Goal: Information Seeking & Learning: Learn about a topic

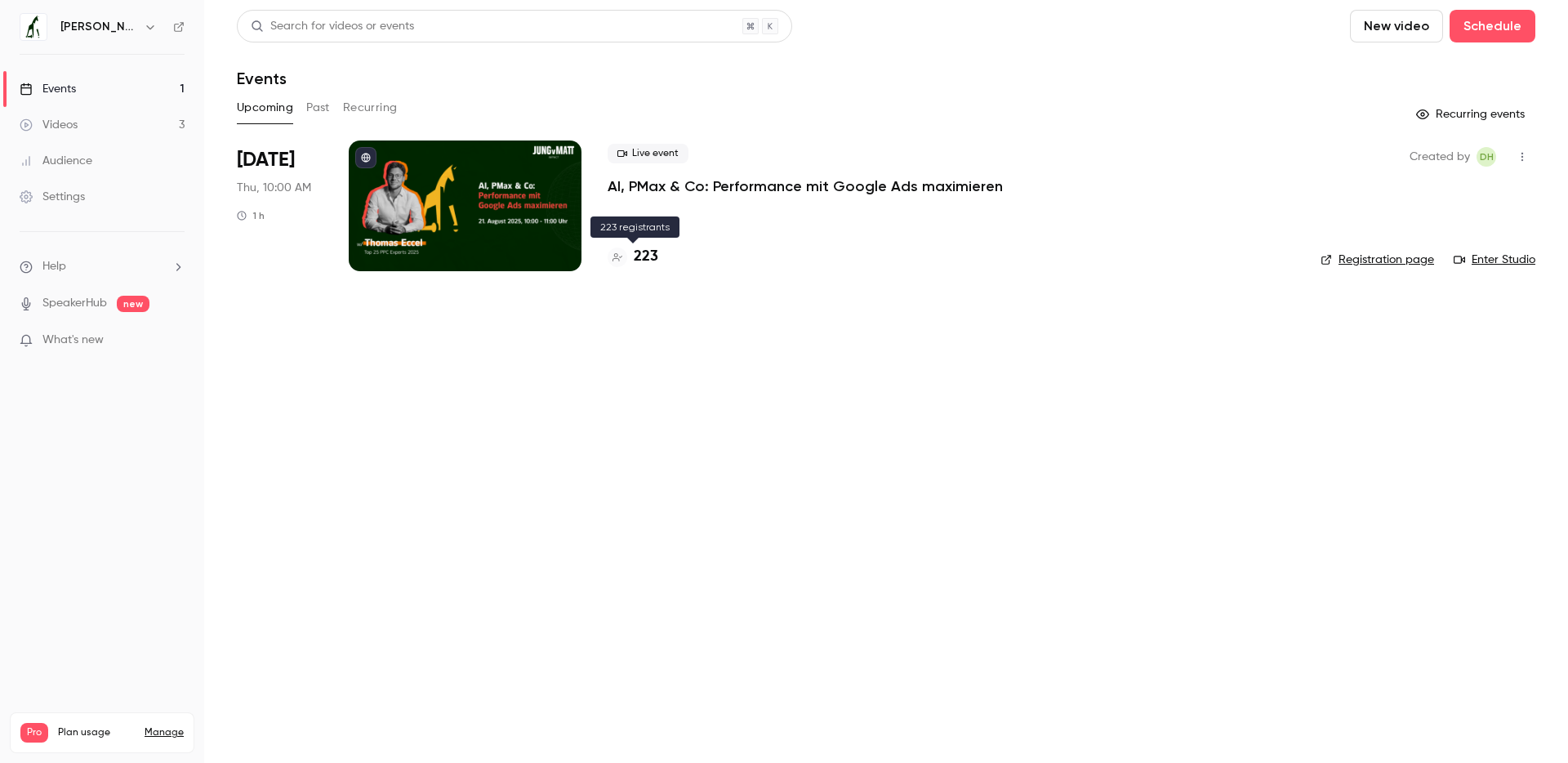
click at [653, 254] on h4 "223" at bounding box center [646, 257] width 25 height 22
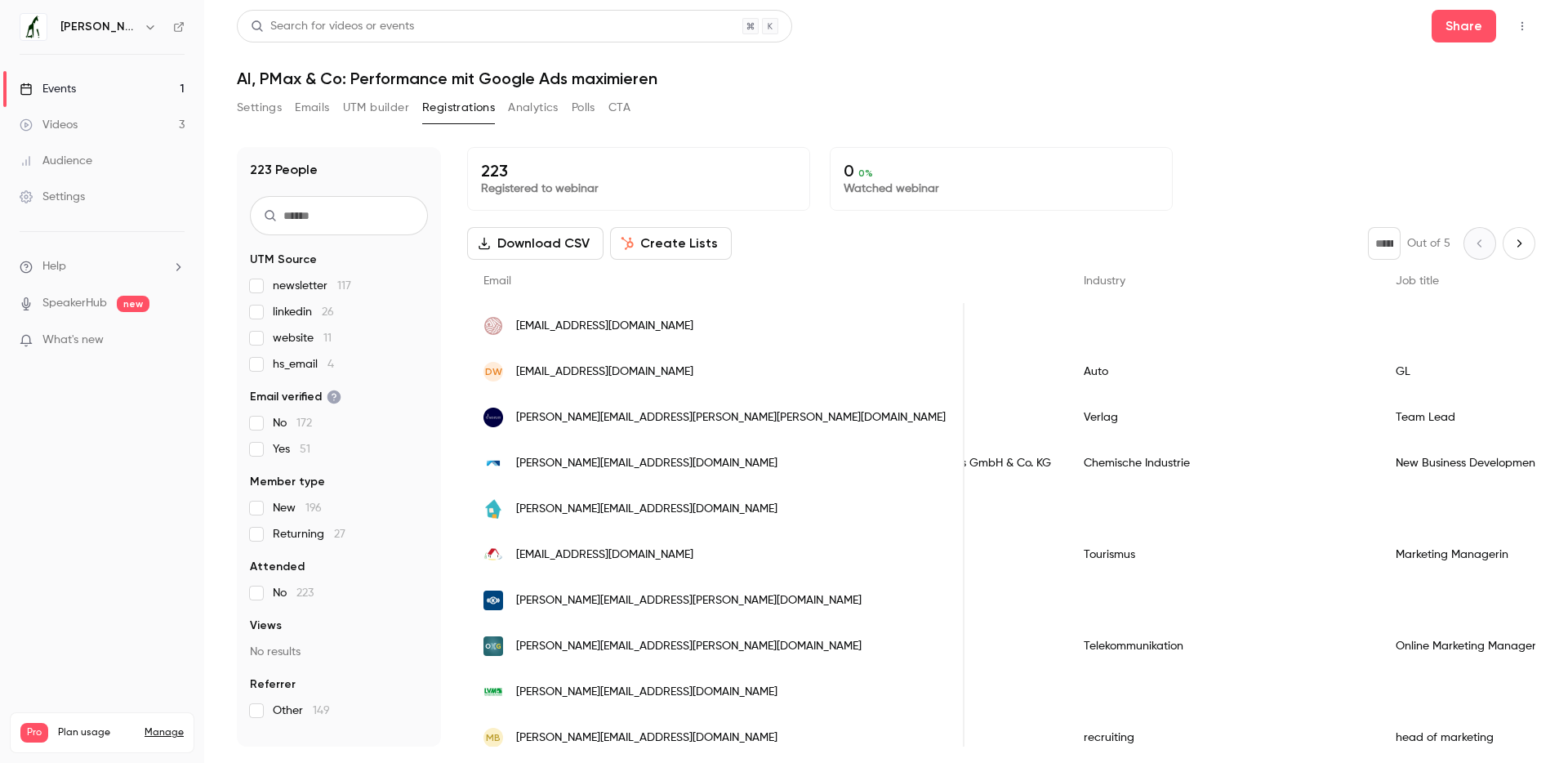
scroll to position [0, 749]
click at [1065, 357] on div "Auto" at bounding box center [1221, 372] width 312 height 46
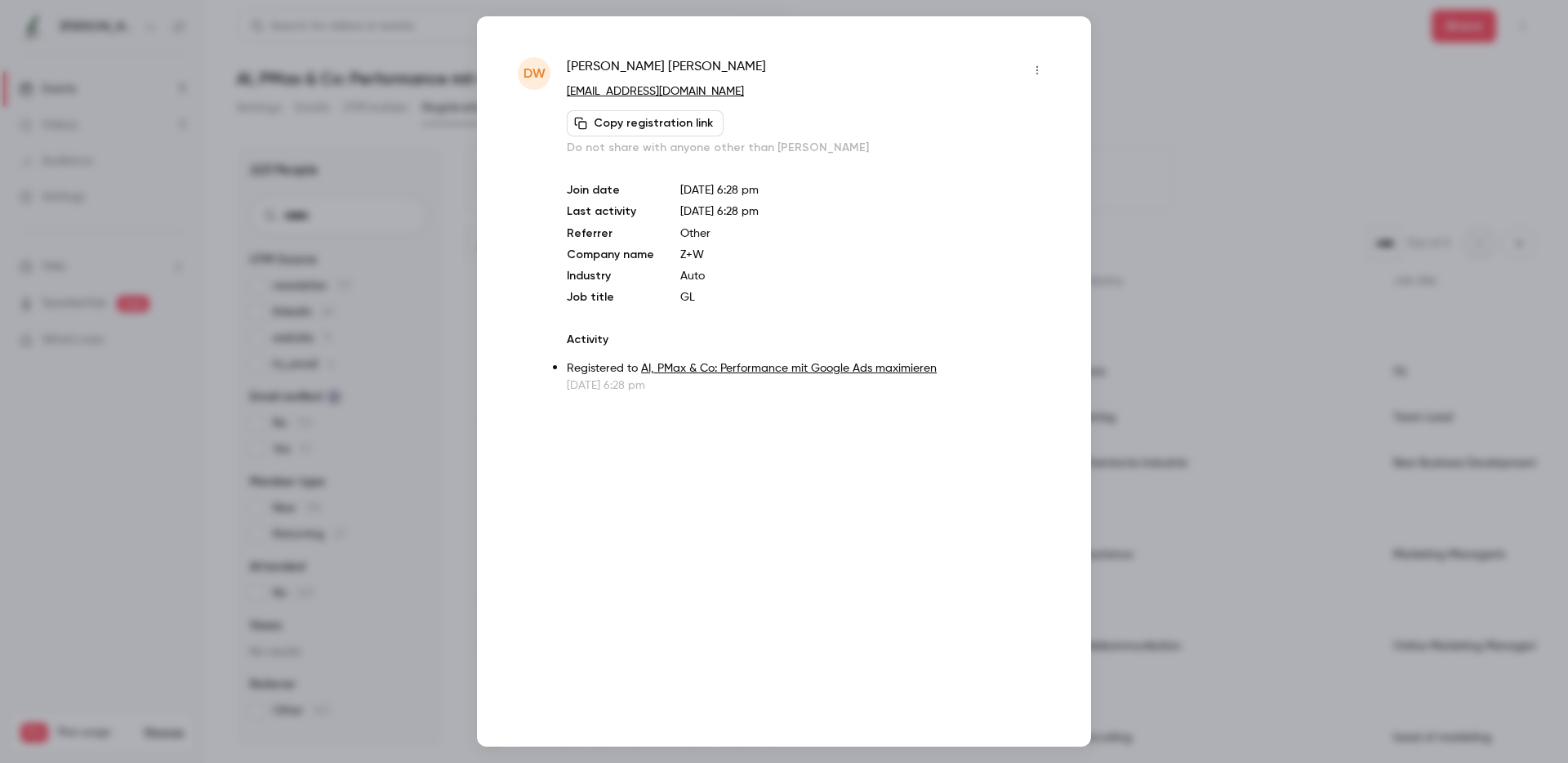
click at [1142, 335] on div at bounding box center [784, 382] width 1568 height 763
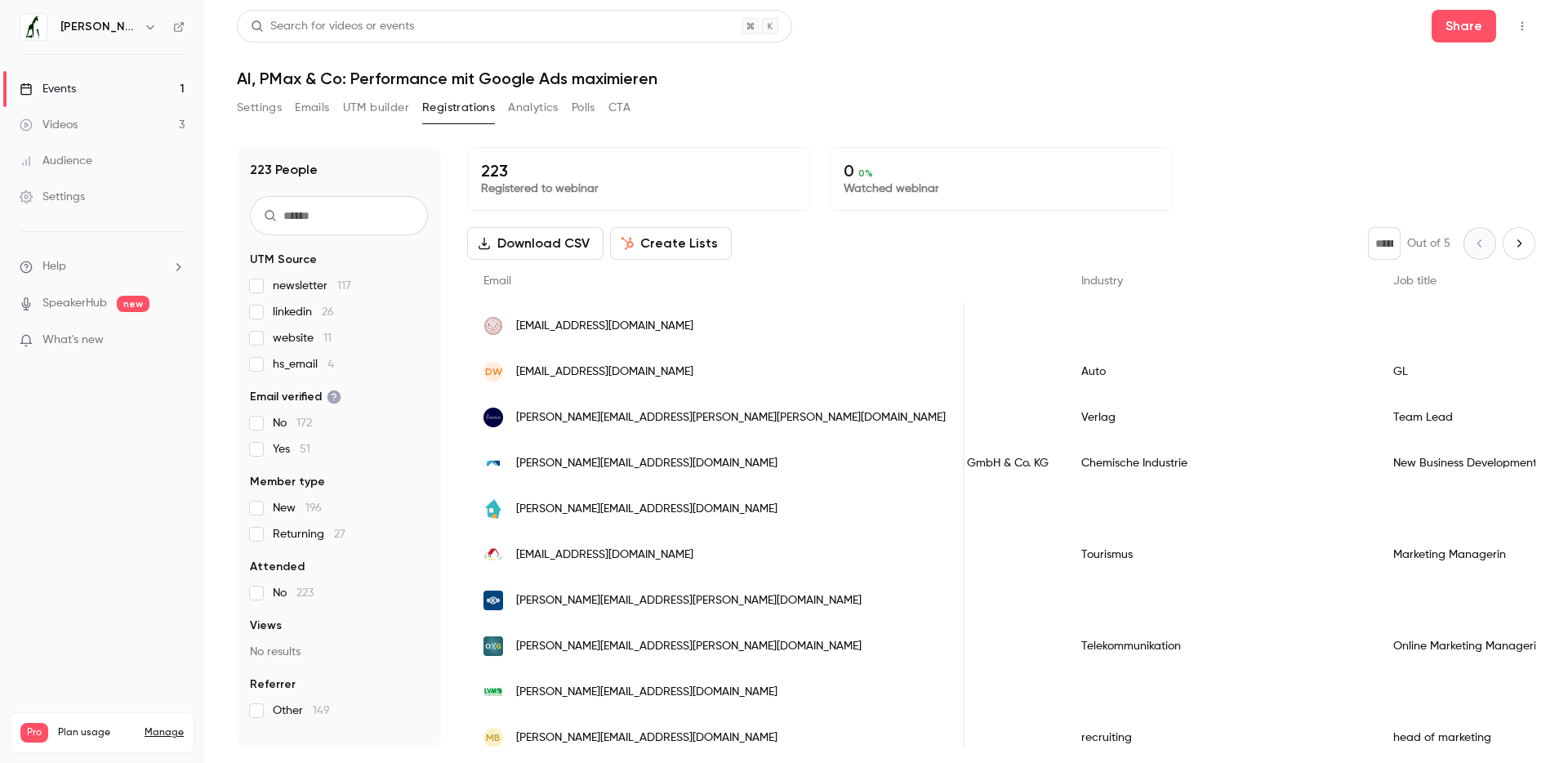
click at [1065, 321] on div "People list" at bounding box center [1221, 326] width 312 height 46
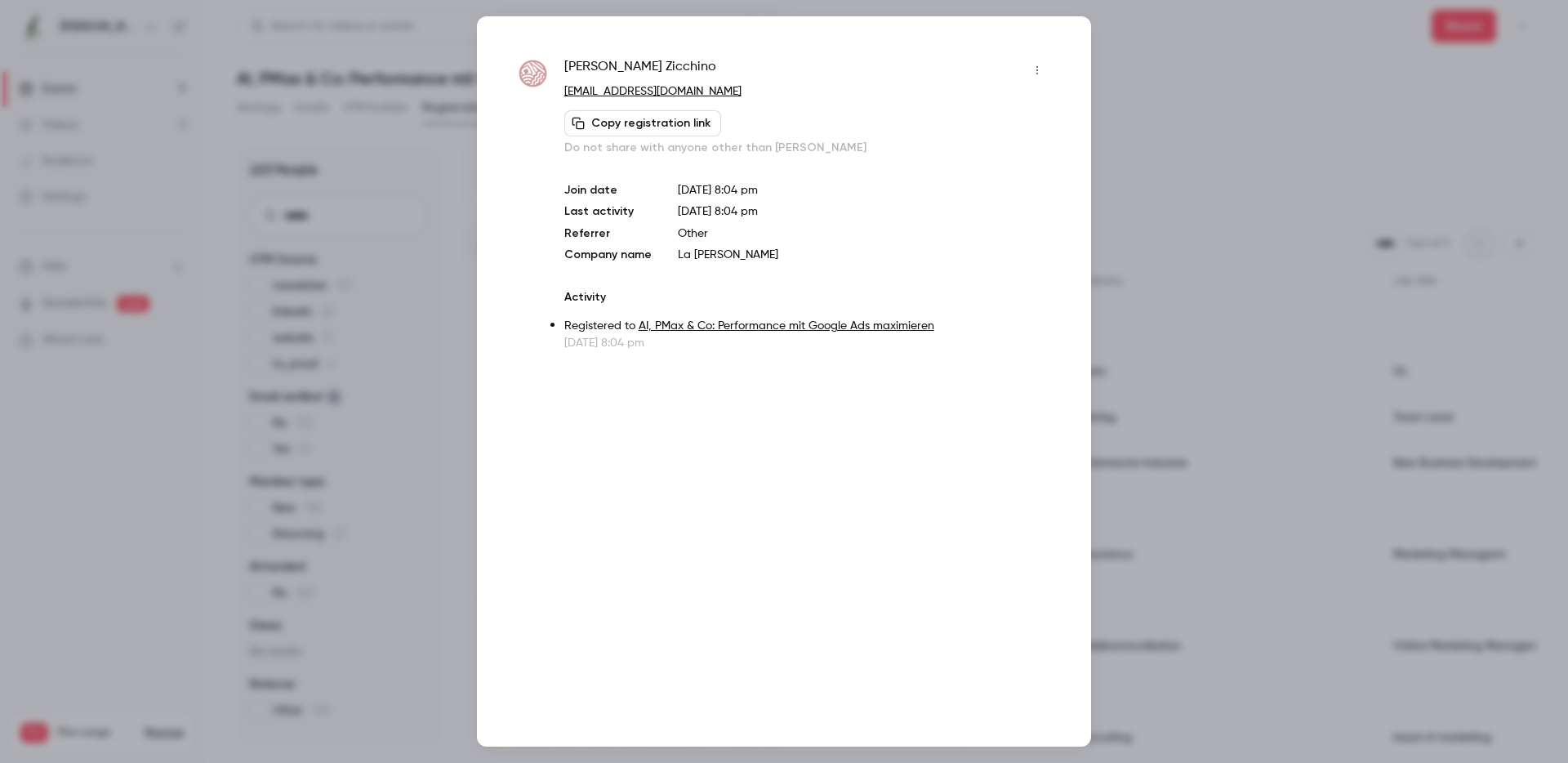
click at [1244, 271] on div at bounding box center [784, 382] width 1568 height 763
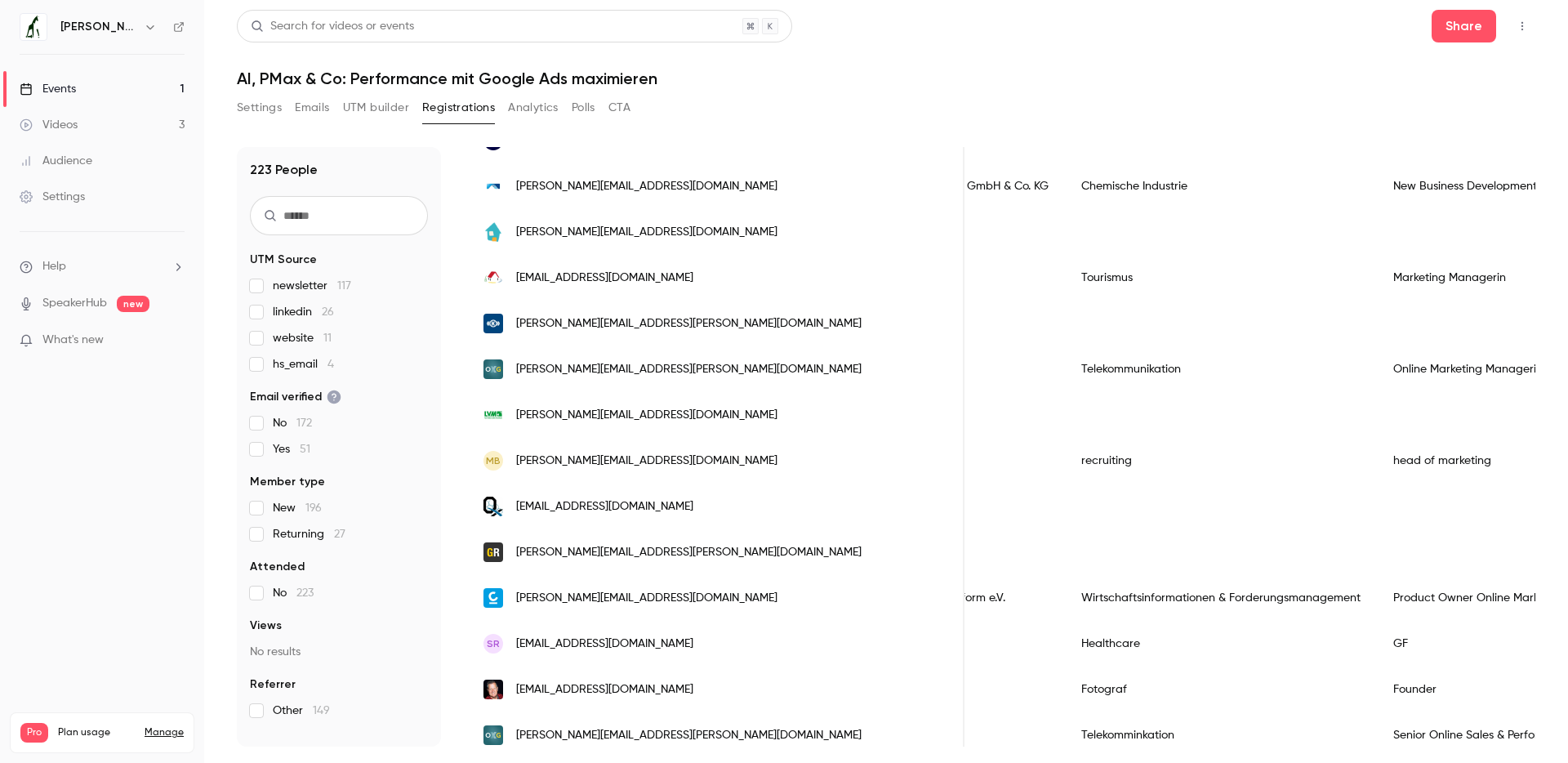
scroll to position [0, 0]
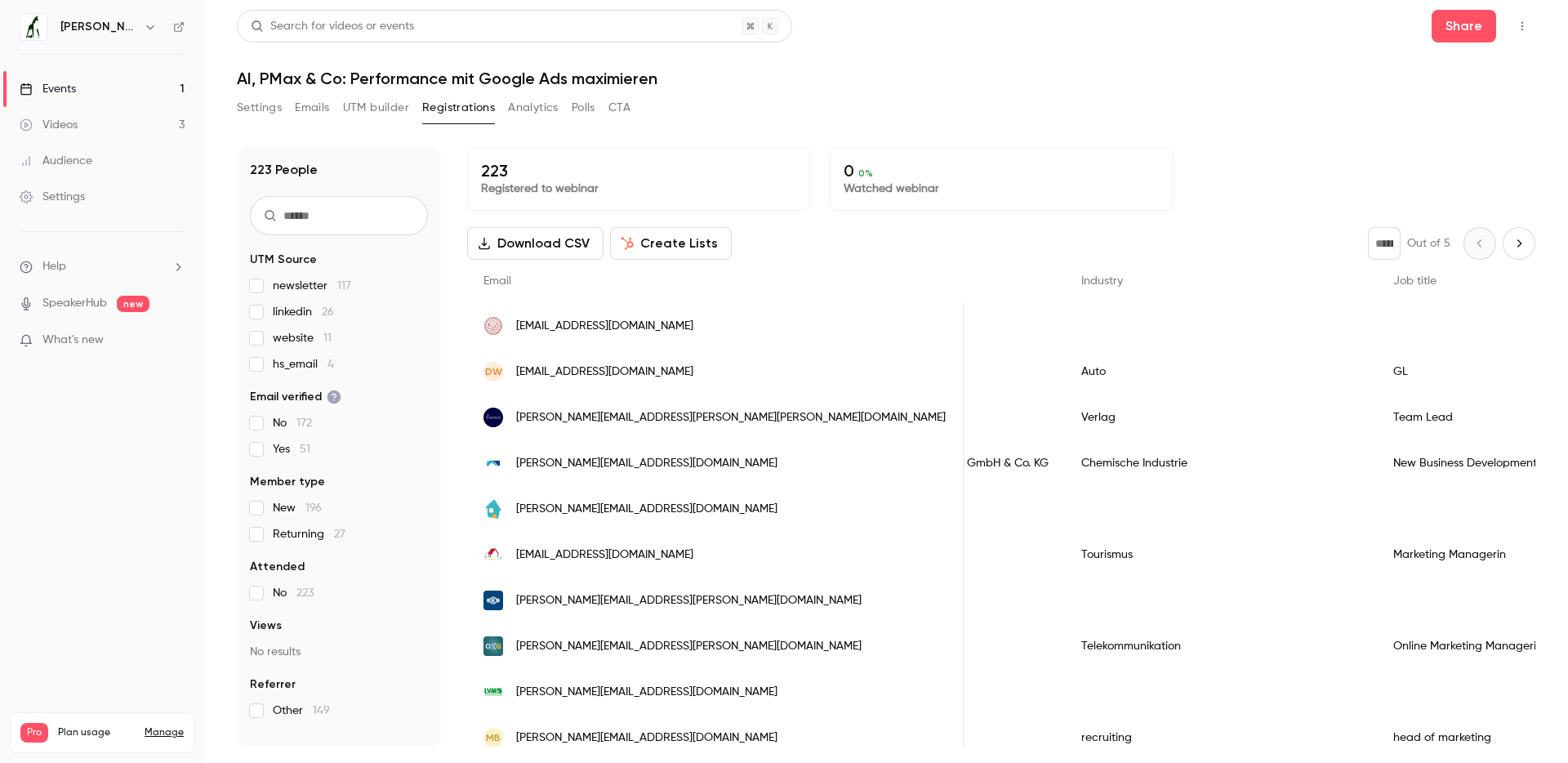
click at [327, 107] on button "Emails" at bounding box center [312, 108] width 34 height 26
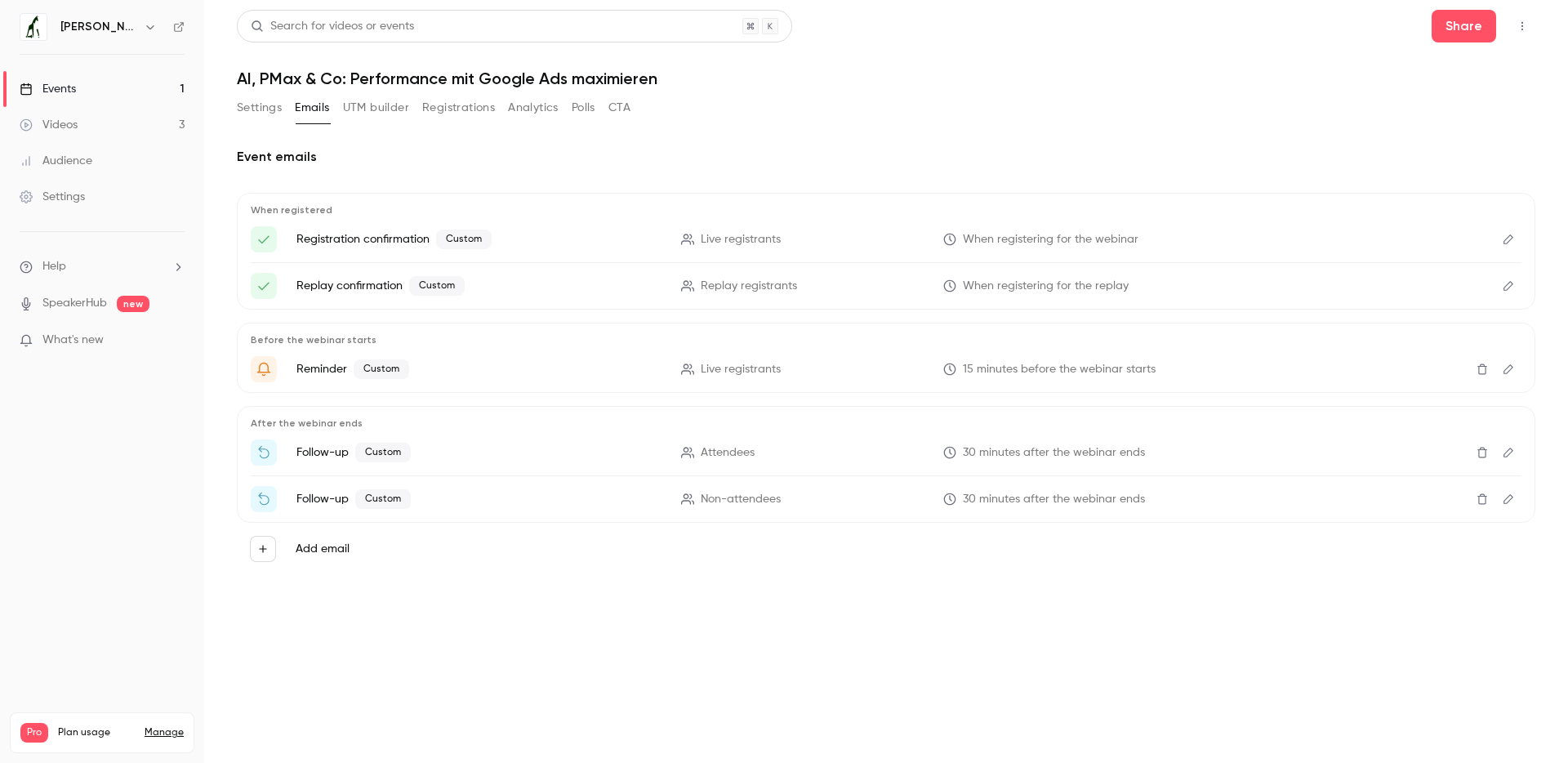
click at [1511, 239] on icon "Edit" at bounding box center [1509, 239] width 10 height 10
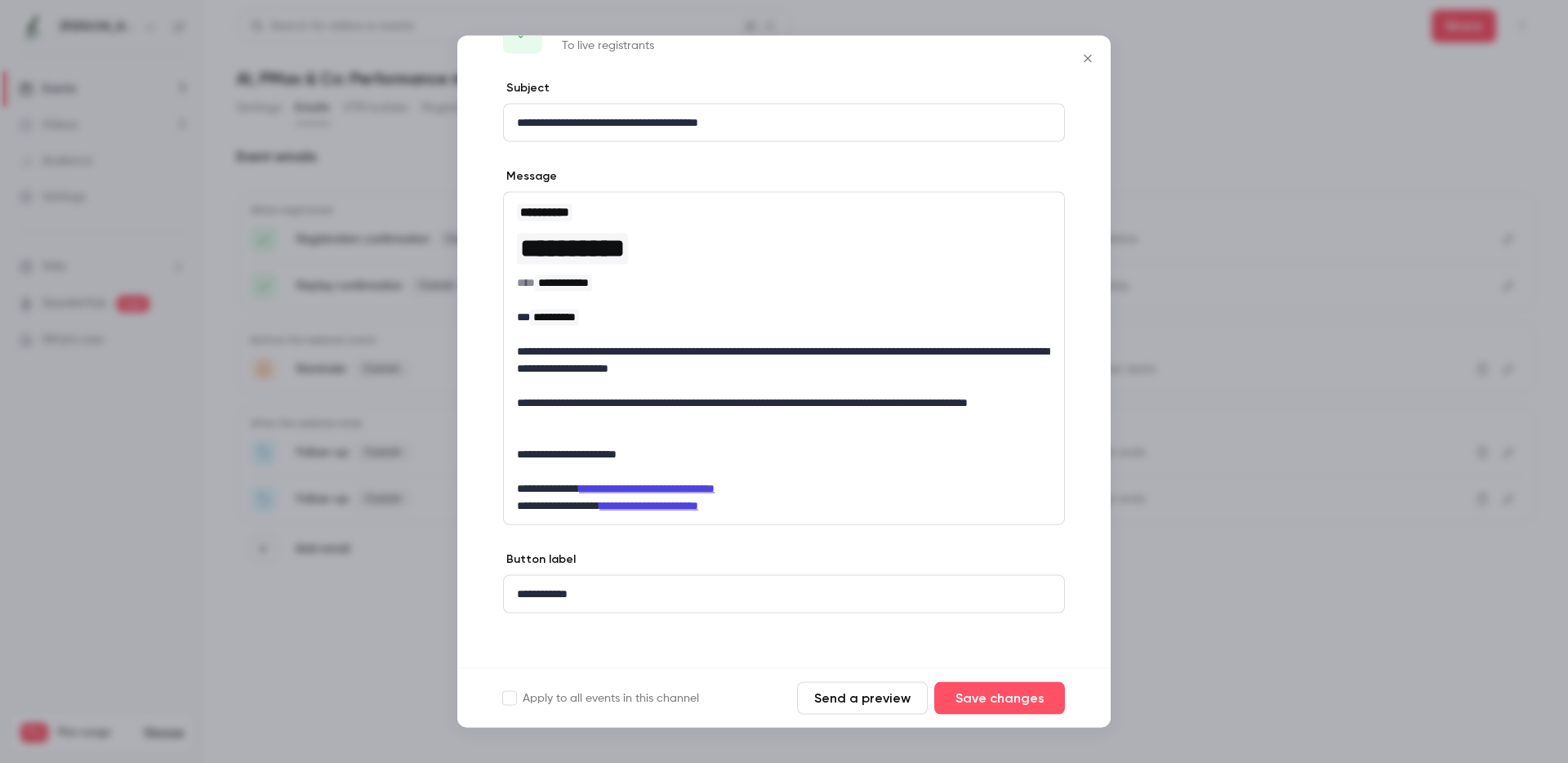
scroll to position [58, 0]
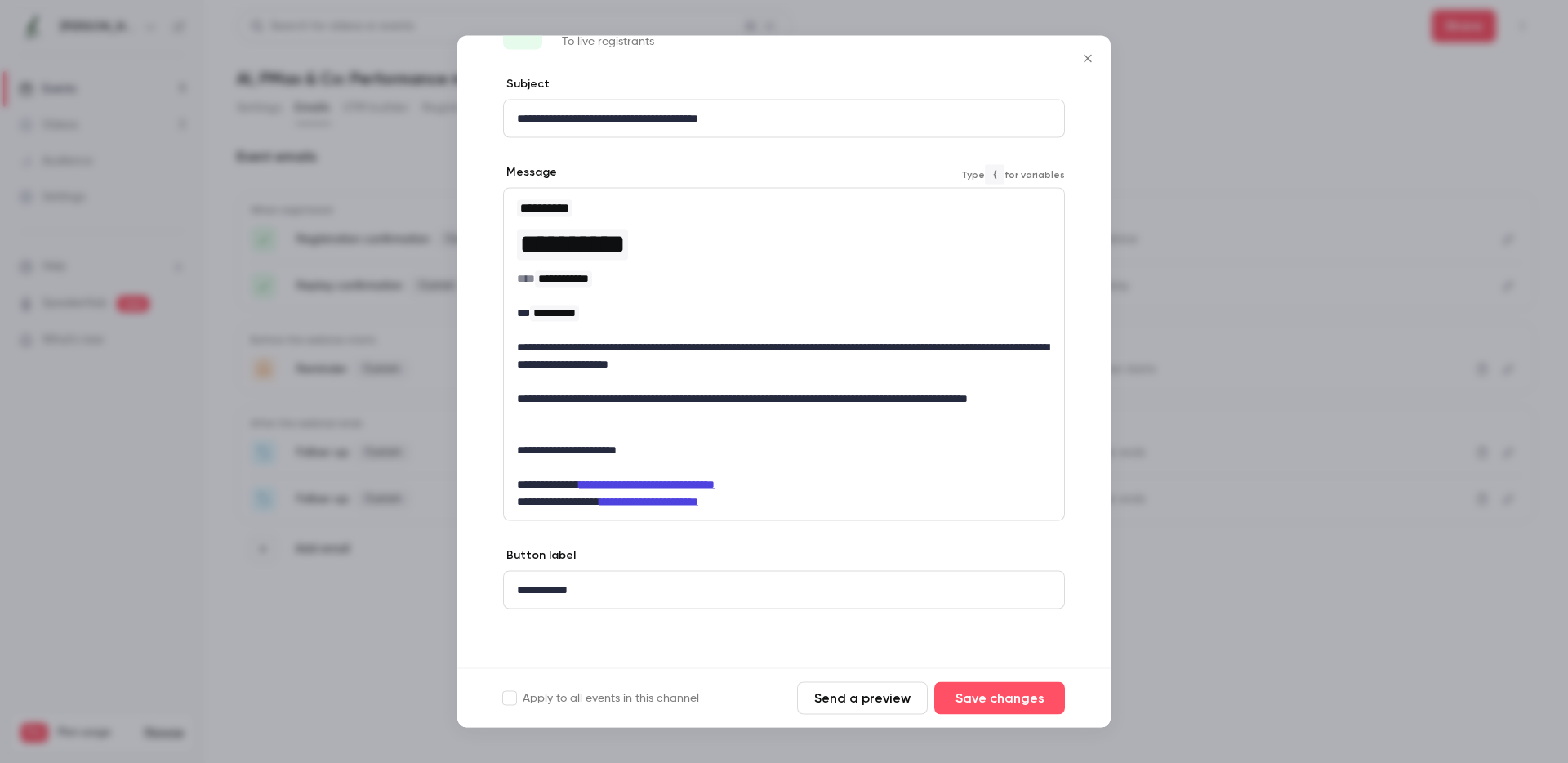
click at [715, 484] on link "**********" at bounding box center [647, 484] width 135 height 11
click at [695, 503] on link "**********" at bounding box center [648, 501] width 99 height 11
click at [708, 482] on link "**********" at bounding box center [647, 484] width 135 height 11
click at [1086, 50] on button "Close" at bounding box center [1088, 59] width 33 height 33
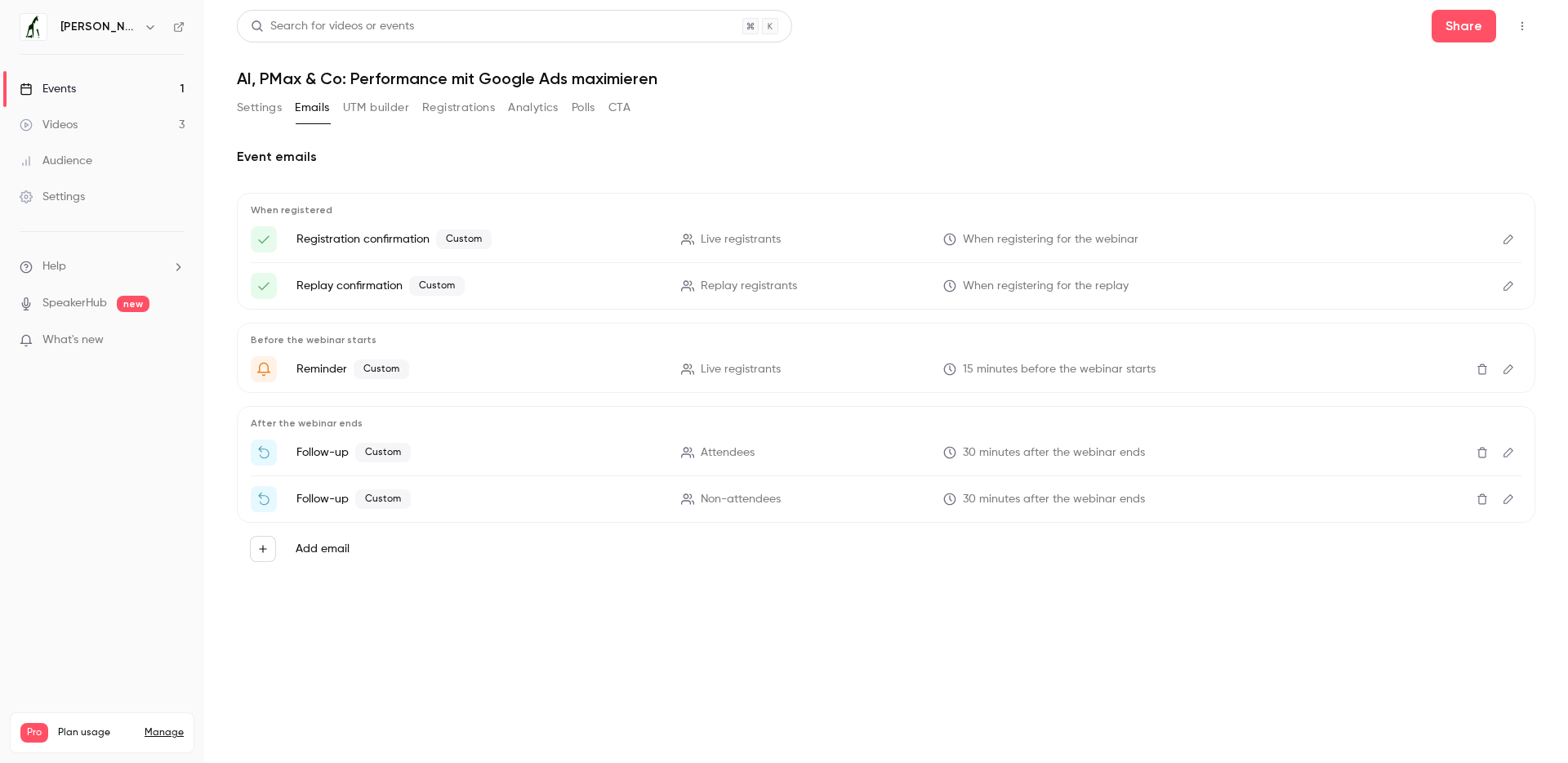
click at [121, 94] on link "Events 1" at bounding box center [102, 89] width 204 height 36
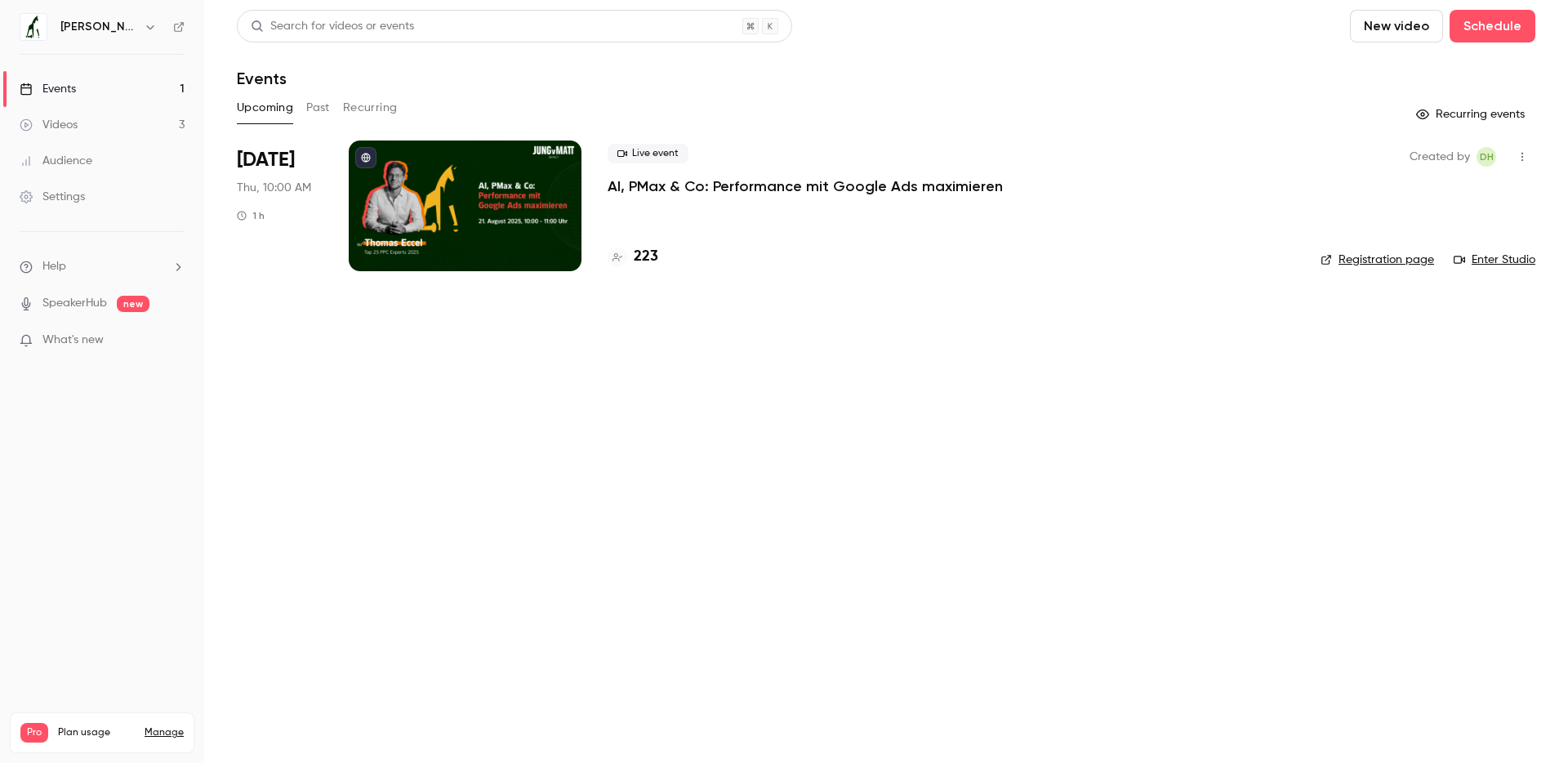
click at [639, 258] on h4 "223" at bounding box center [646, 257] width 25 height 22
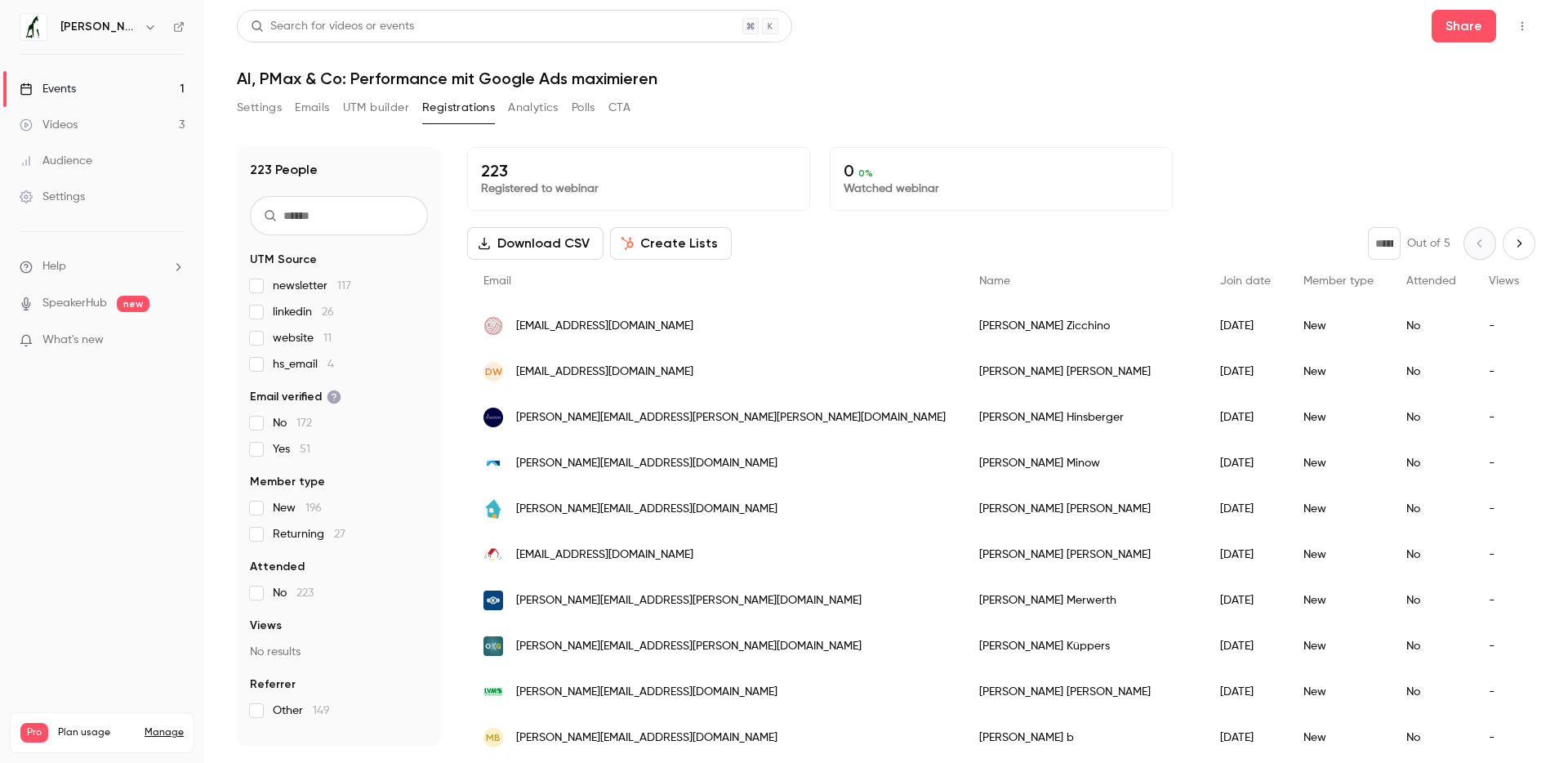
click at [103, 119] on link "Videos 3" at bounding box center [102, 125] width 204 height 36
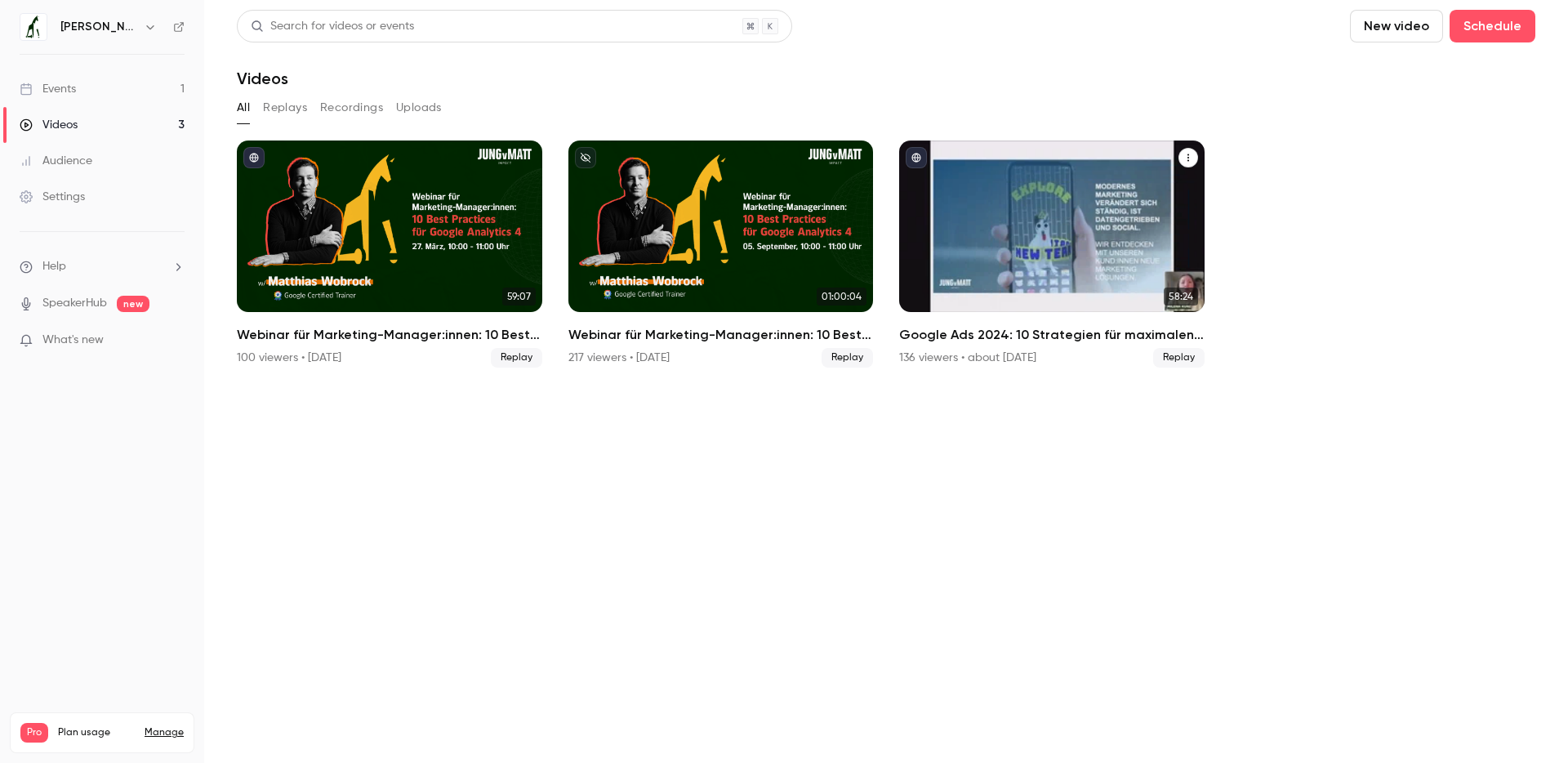
click at [1078, 335] on h2 "Google Ads 2024: 10 Strategien für maximalen ROAS" at bounding box center [1051, 336] width 306 height 20
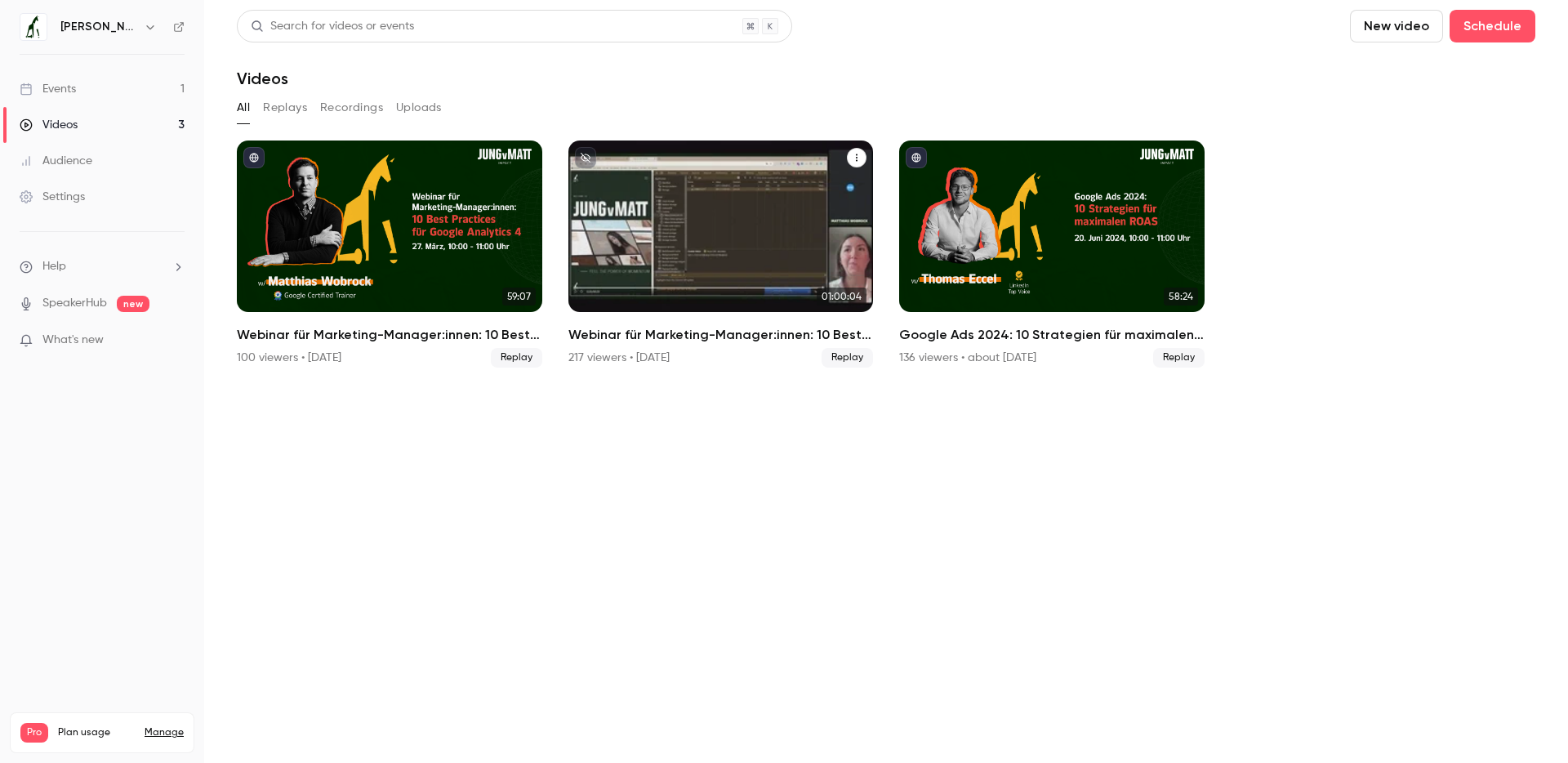
click at [766, 335] on h2 "Webinar für Marketing-Manager:innen: 10 Best Practices für Google Analytics 4" at bounding box center [721, 336] width 306 height 20
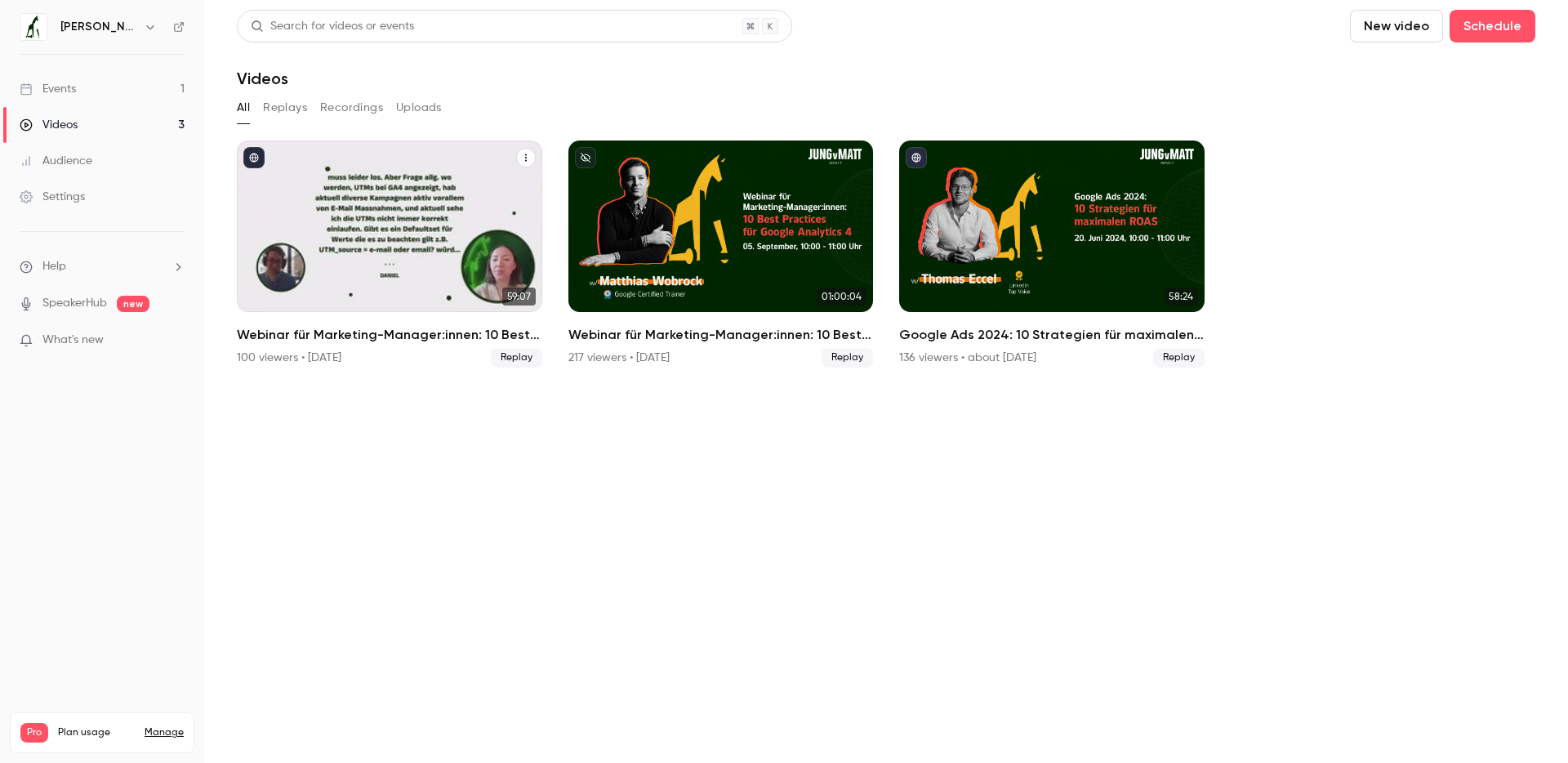
click at [403, 336] on h2 "Webinar für Marketing-Manager:innen: 10 Best Practices für Google Analytics 4" at bounding box center [389, 336] width 306 height 20
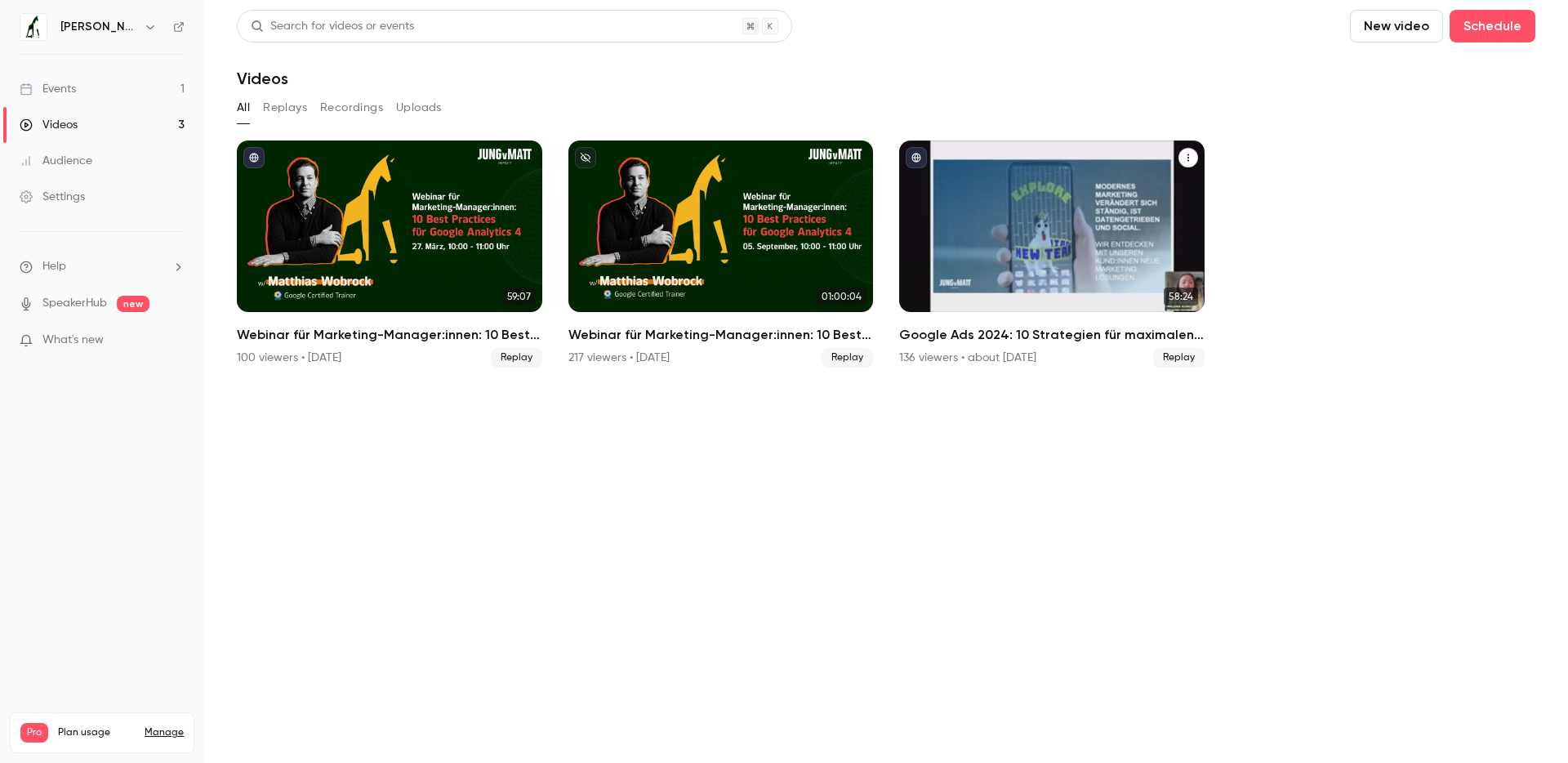
click at [1016, 338] on h2 "Google Ads 2024: 10 Strategien für maximalen ROAS" at bounding box center [1051, 336] width 306 height 20
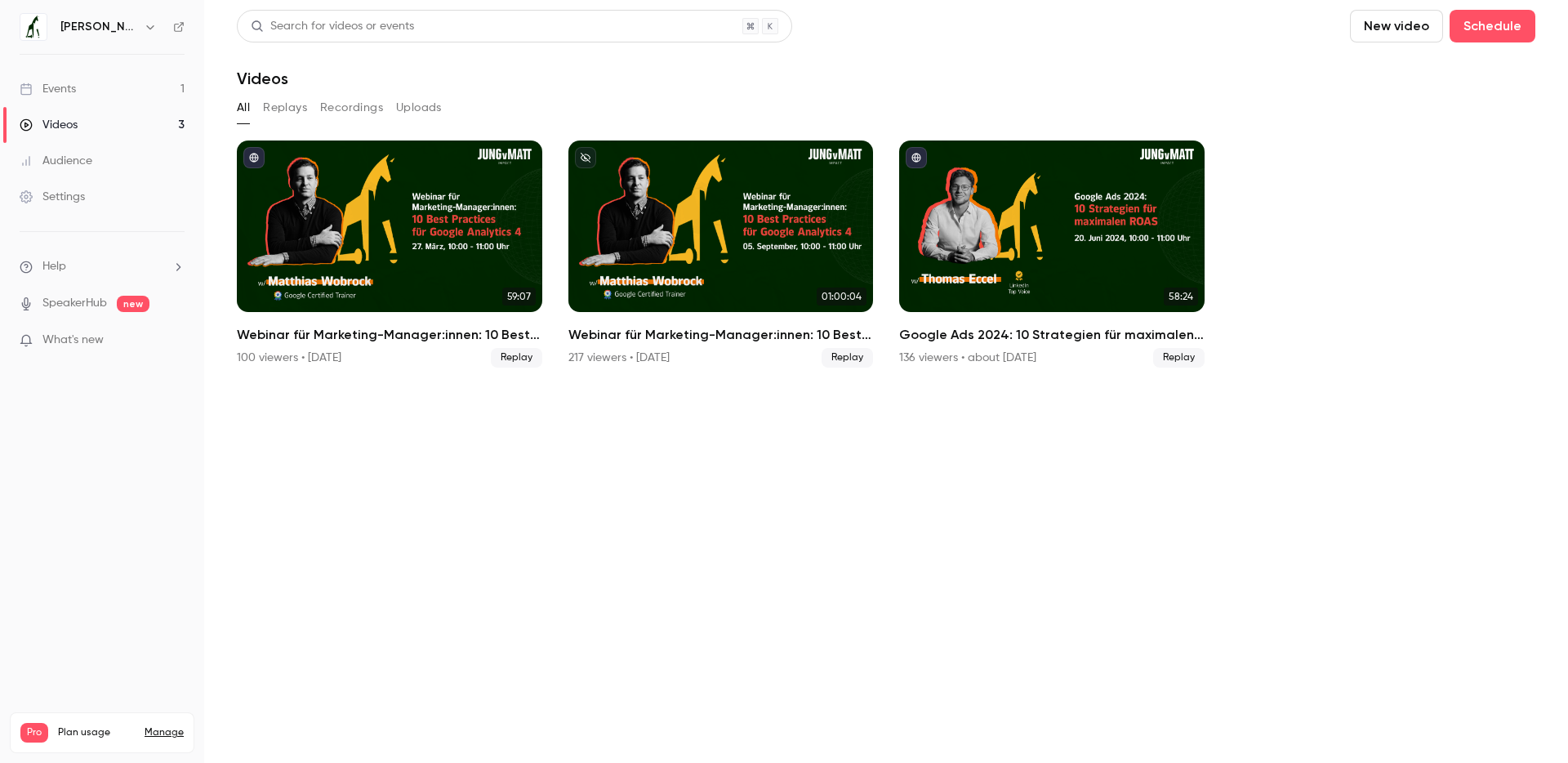
click at [112, 91] on link "Events 1" at bounding box center [102, 89] width 204 height 36
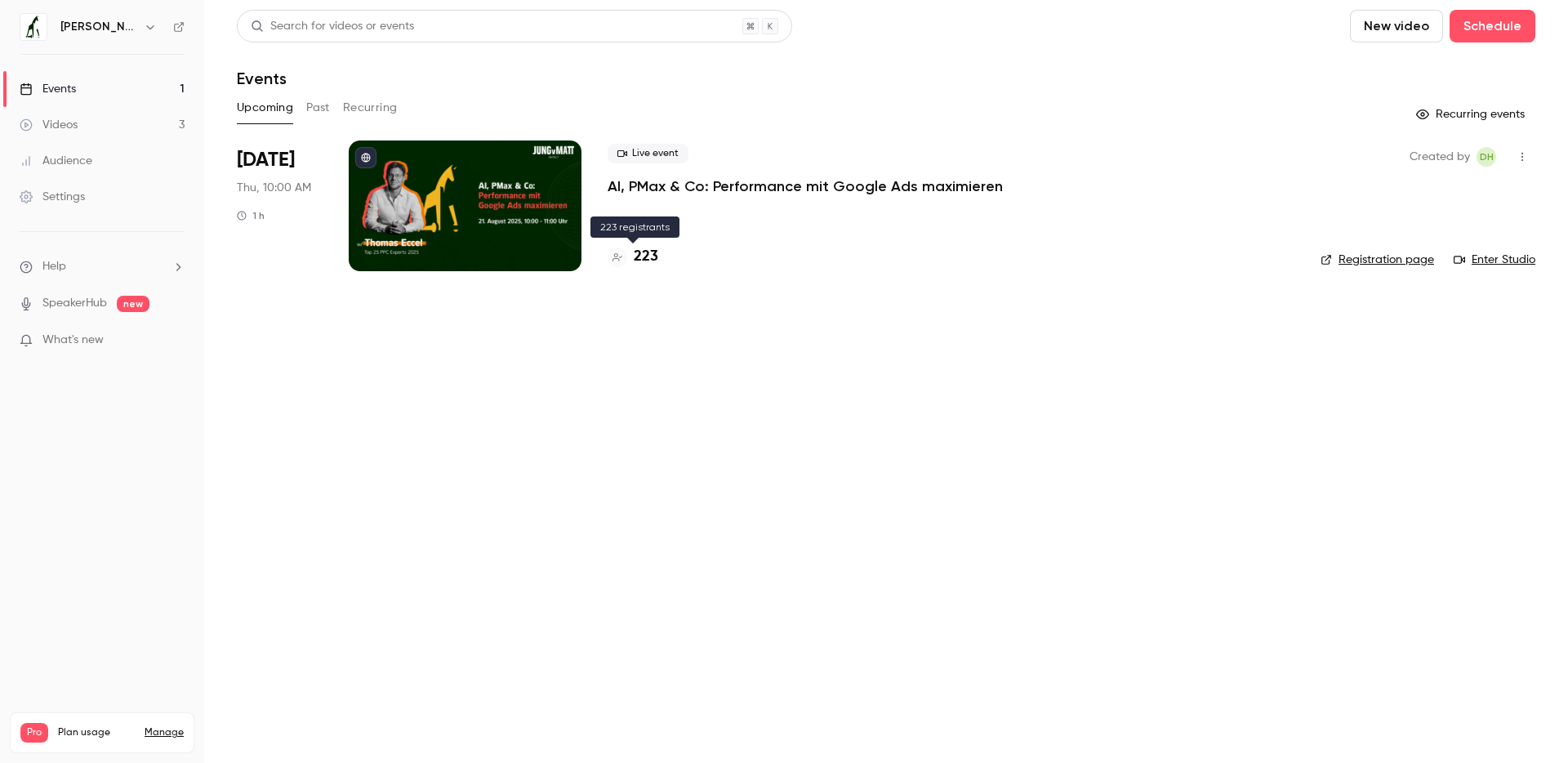
click at [648, 257] on h4 "223" at bounding box center [646, 257] width 25 height 22
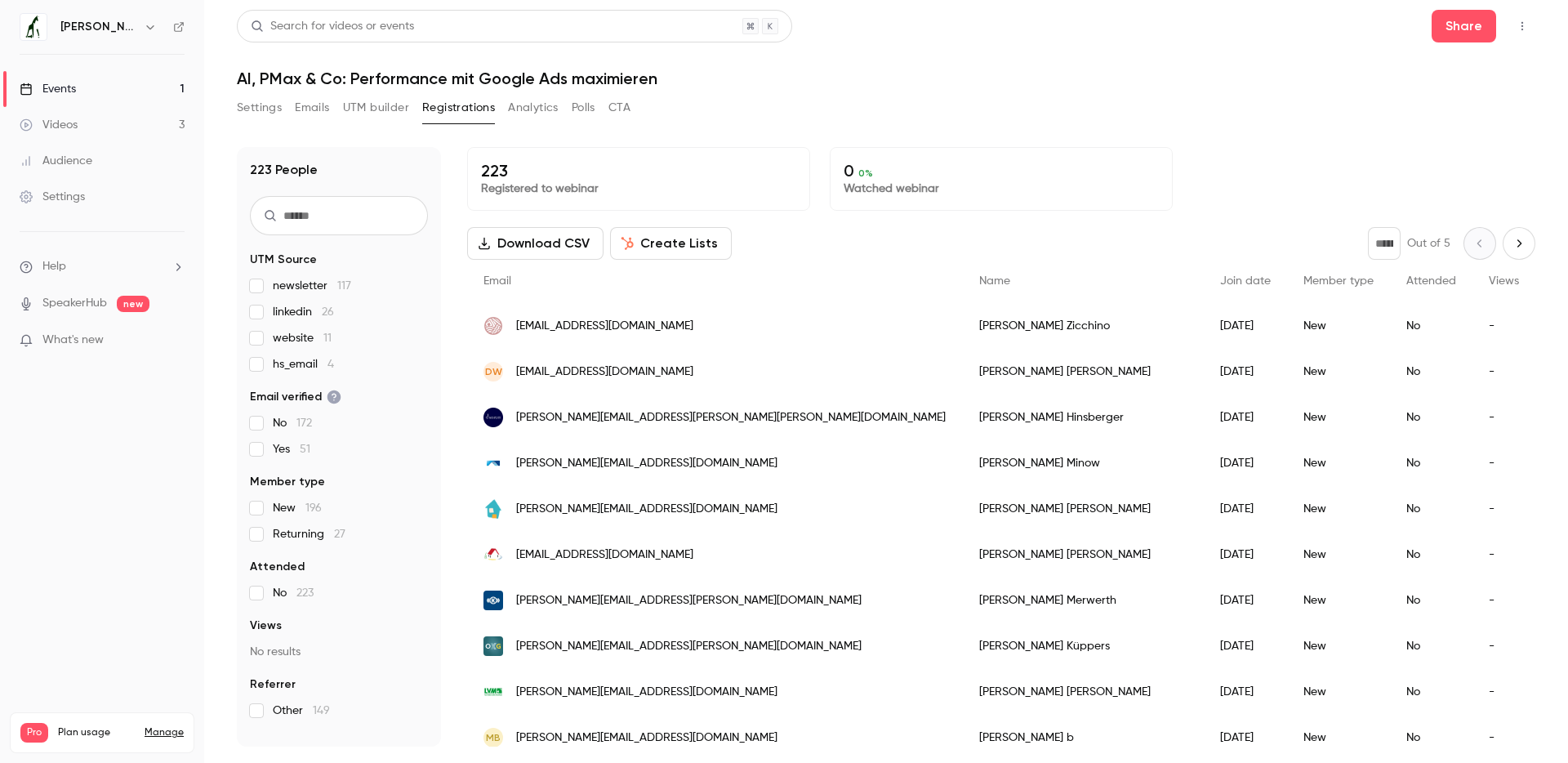
click at [308, 361] on span "hs_email 4" at bounding box center [304, 365] width 62 height 16
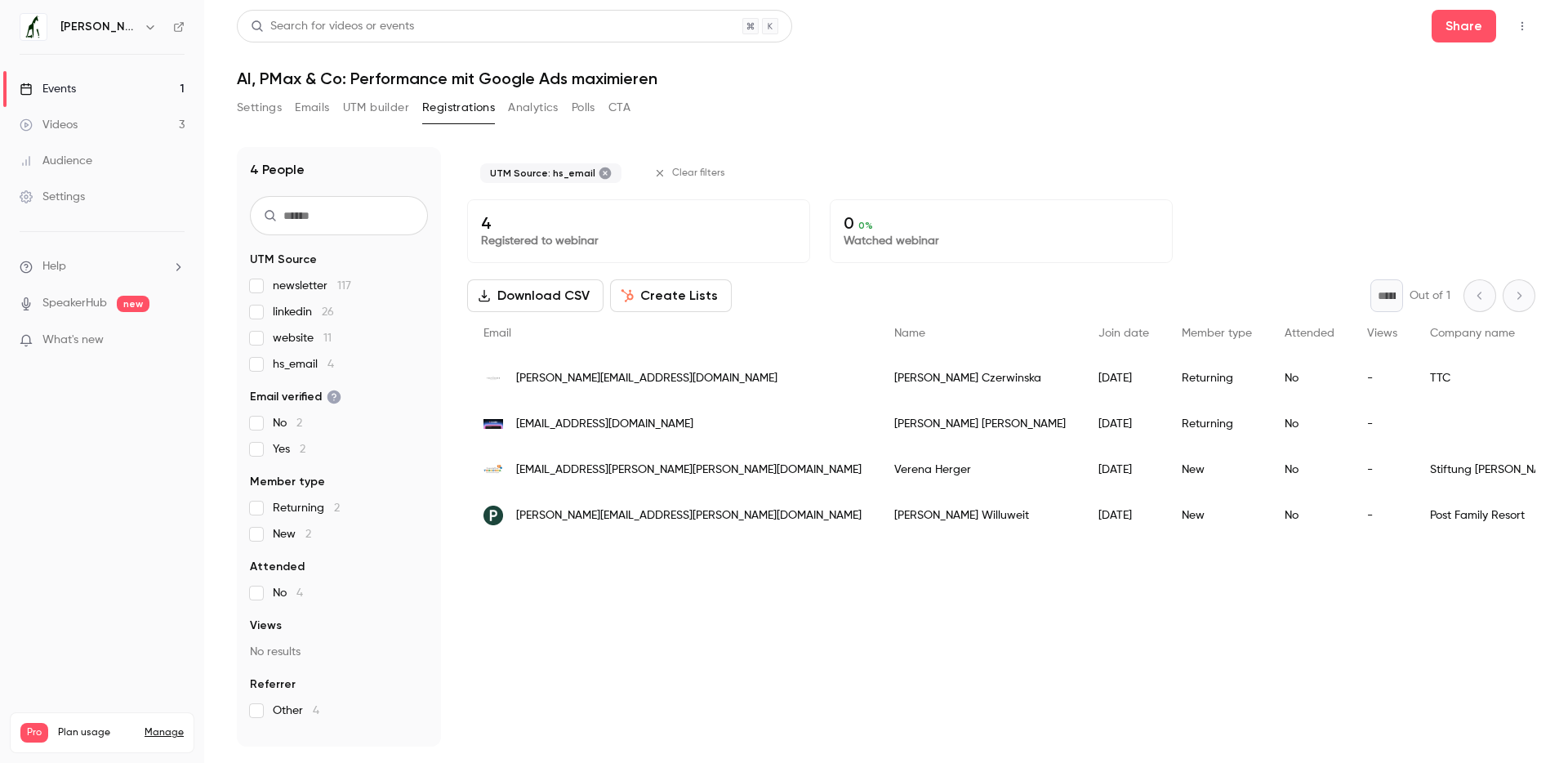
click at [308, 361] on span "hs_email 4" at bounding box center [304, 365] width 62 height 16
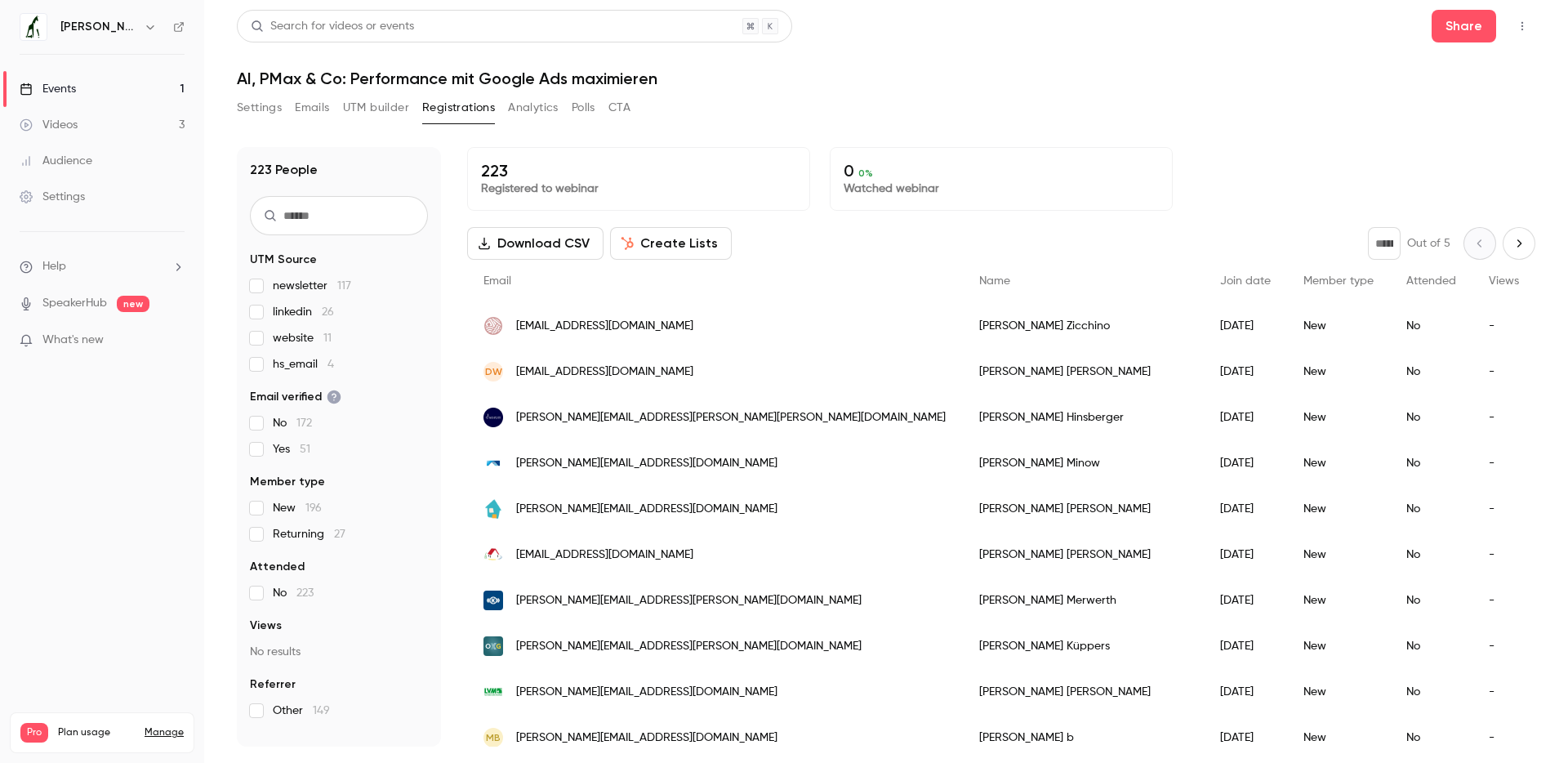
click at [304, 345] on span "website 11" at bounding box center [302, 338] width 59 height 16
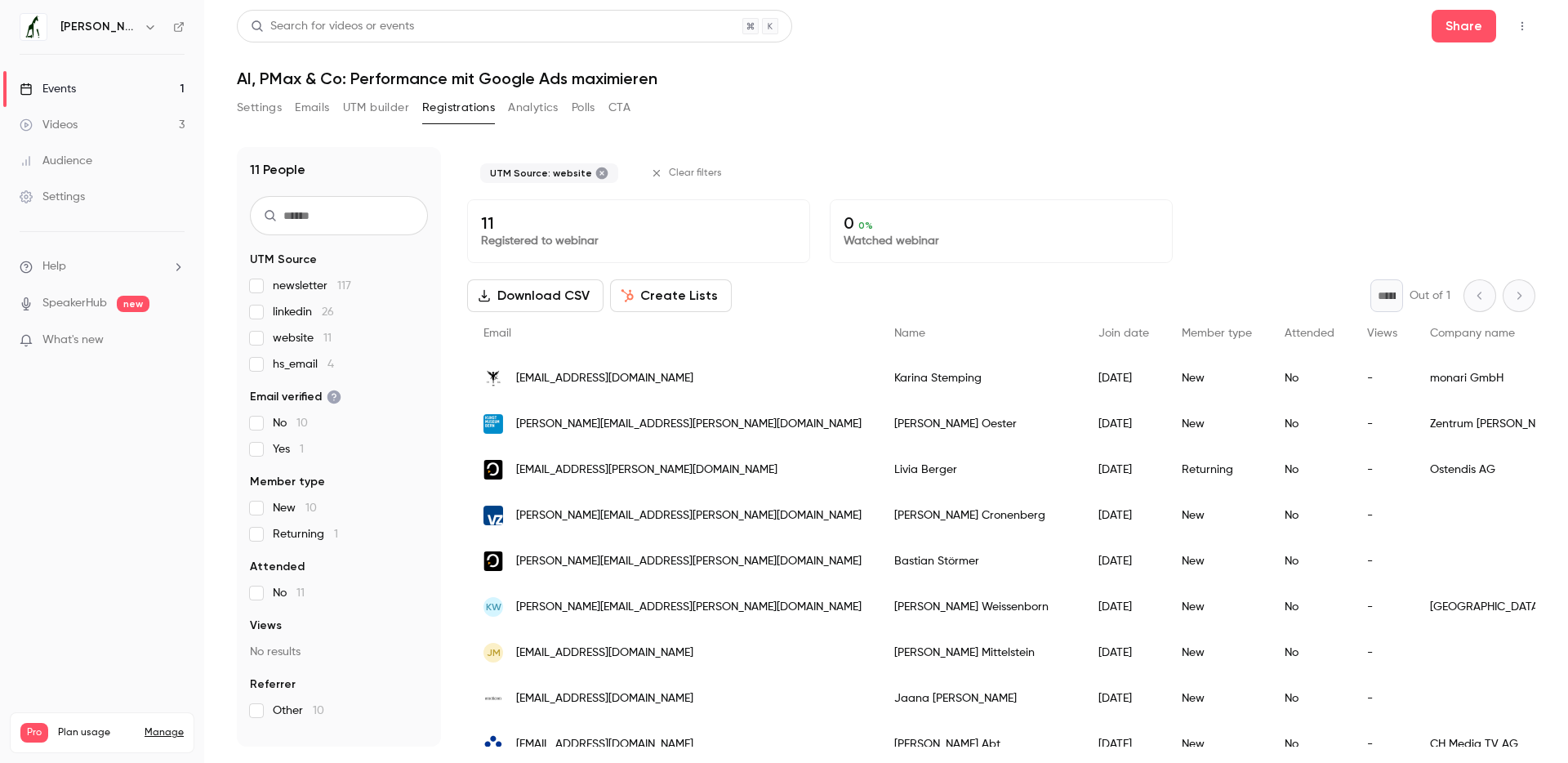
click at [304, 336] on span "website 11" at bounding box center [302, 338] width 59 height 16
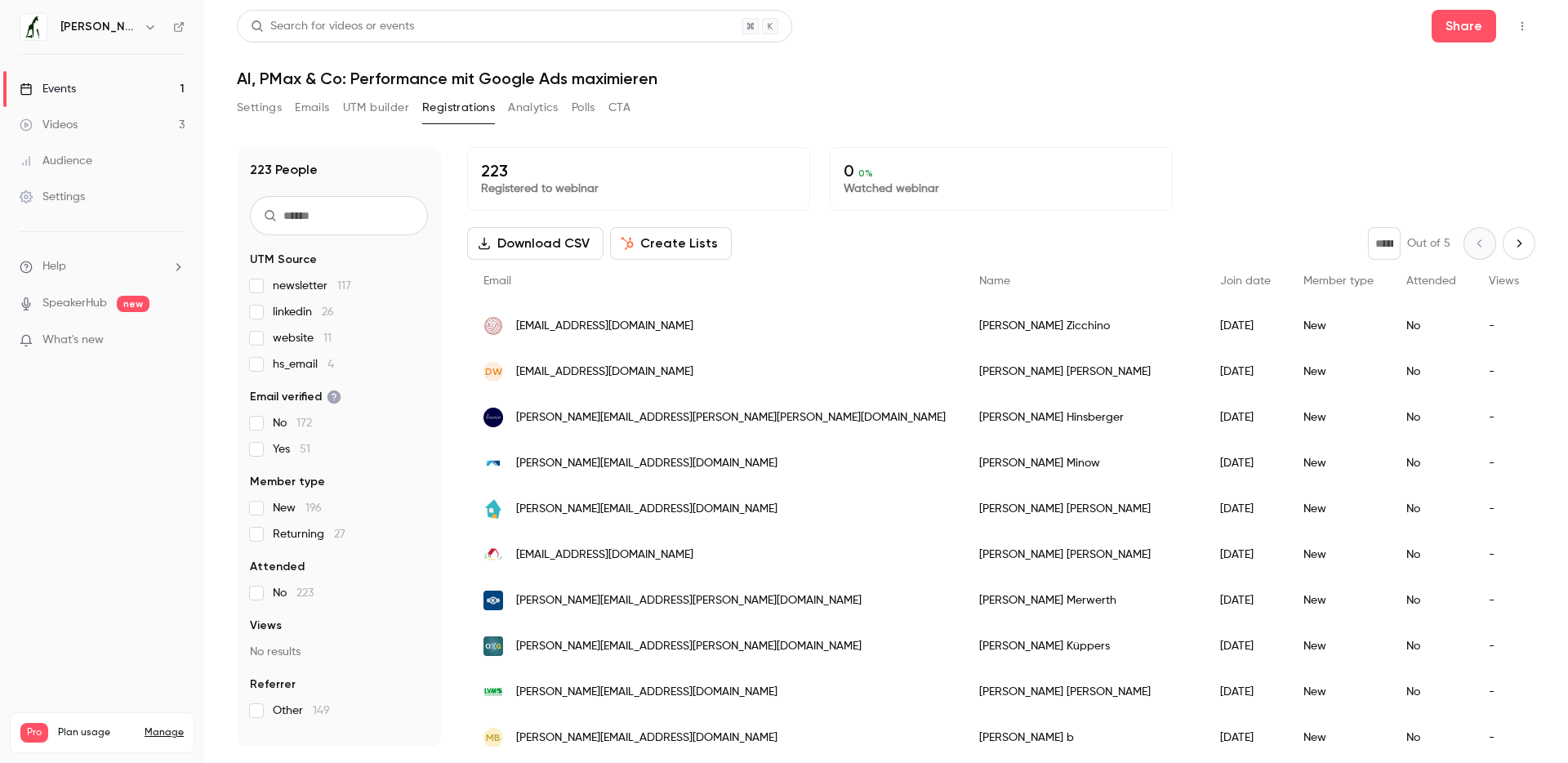
click at [301, 310] on span "linkedin 26" at bounding box center [304, 312] width 62 height 16
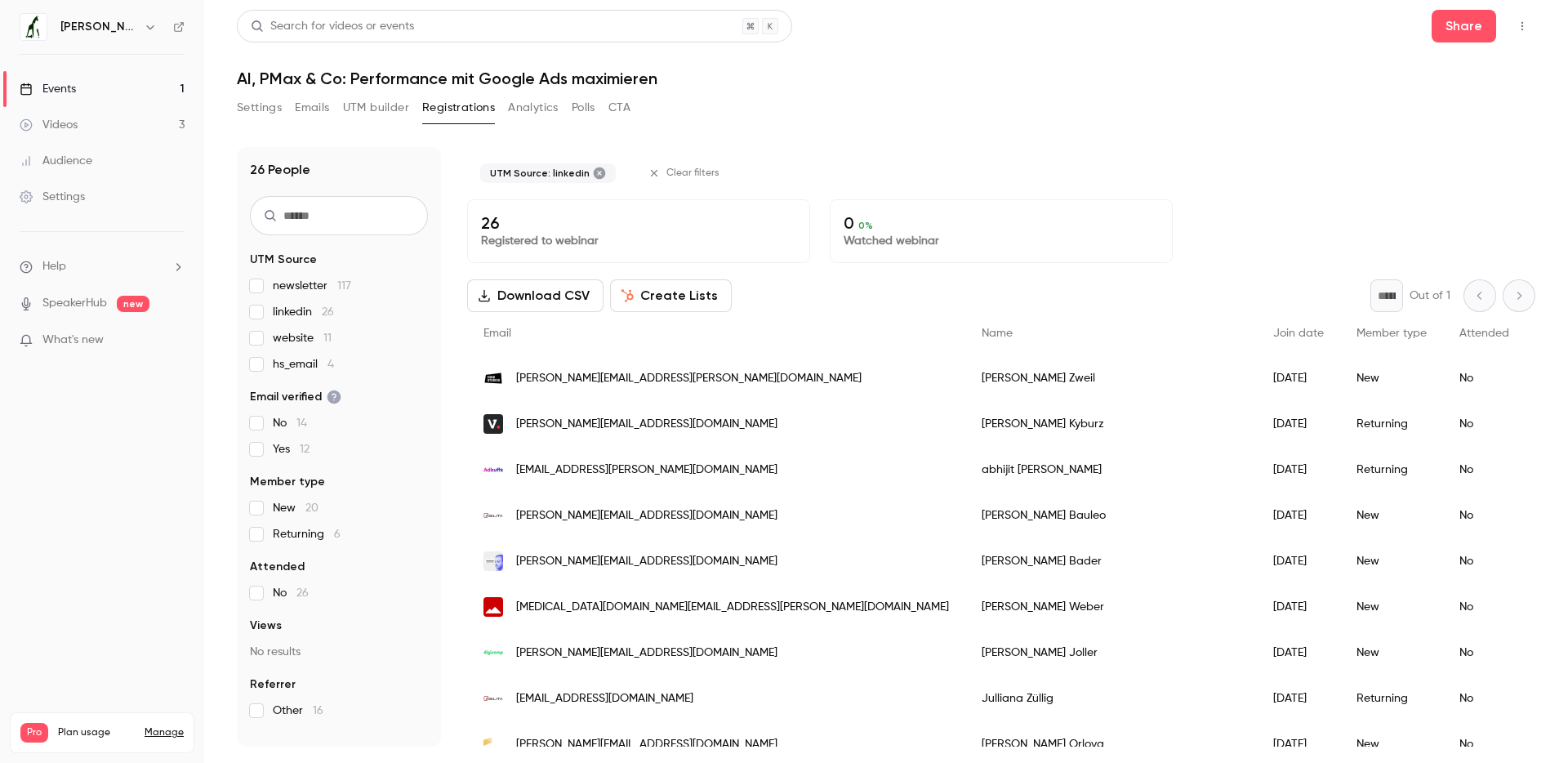
click at [290, 312] on span "linkedin 26" at bounding box center [304, 312] width 62 height 16
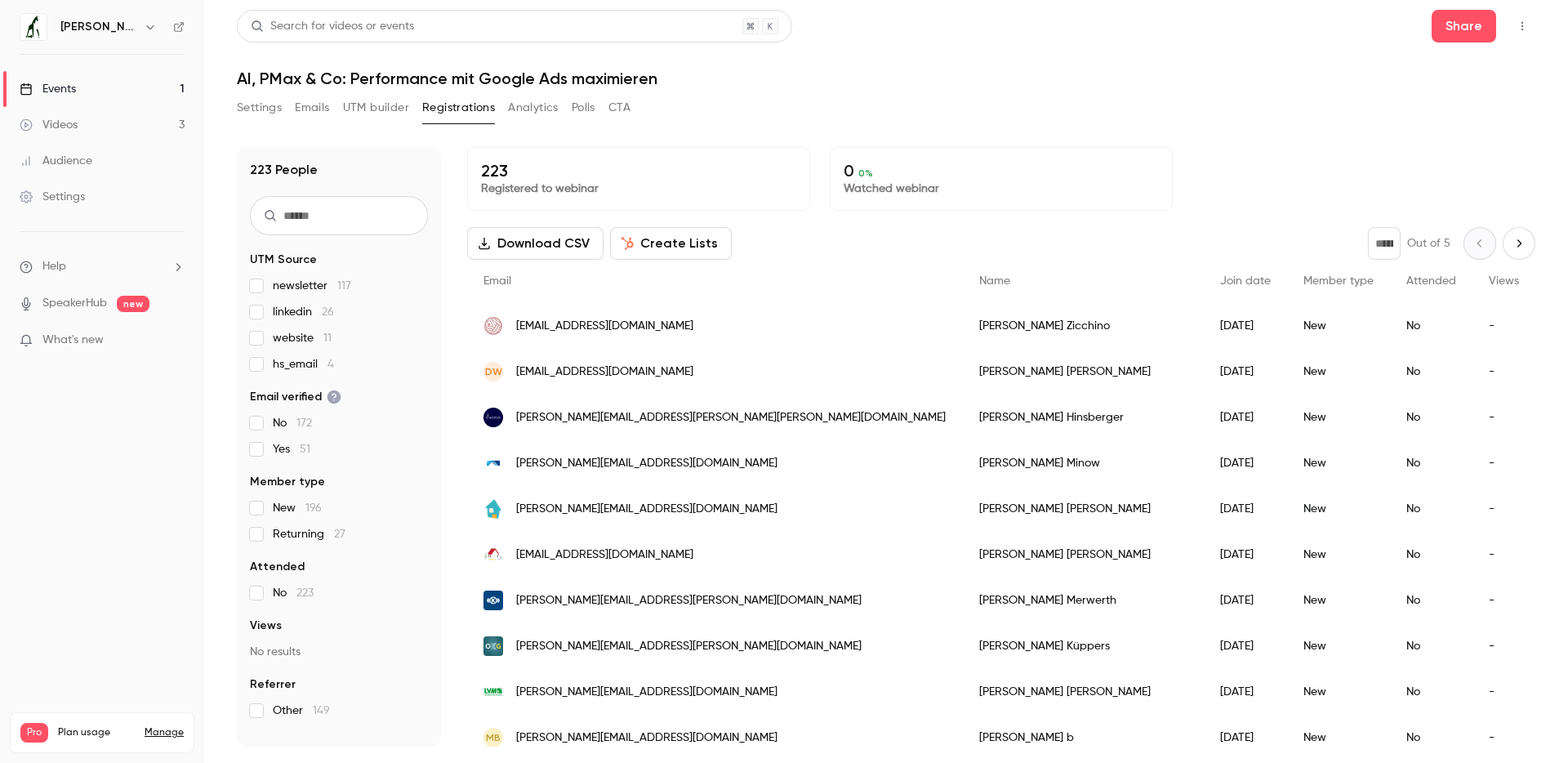
click at [294, 289] on span "newsletter 117" at bounding box center [312, 286] width 79 height 16
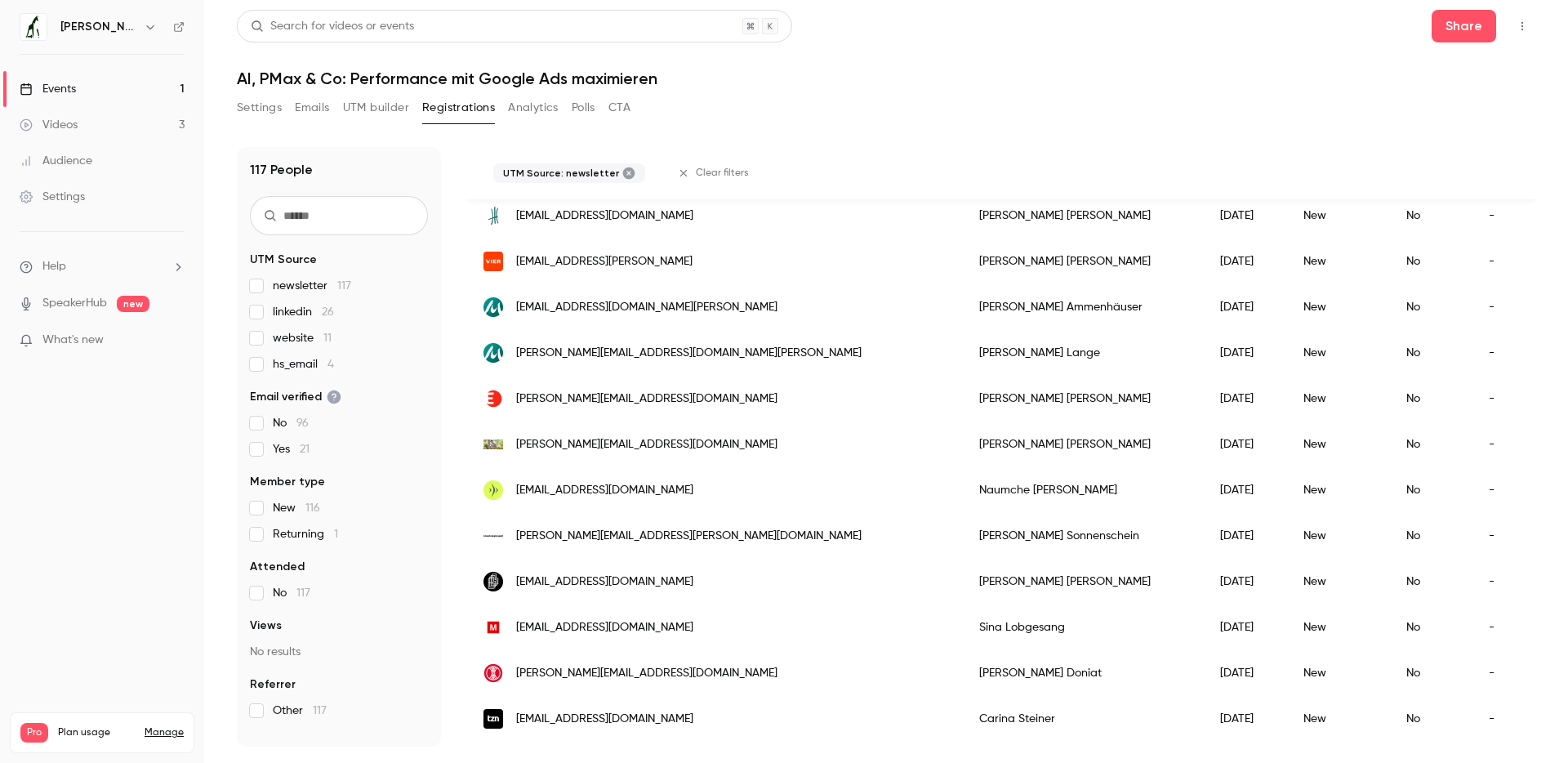
scroll to position [1897, 0]
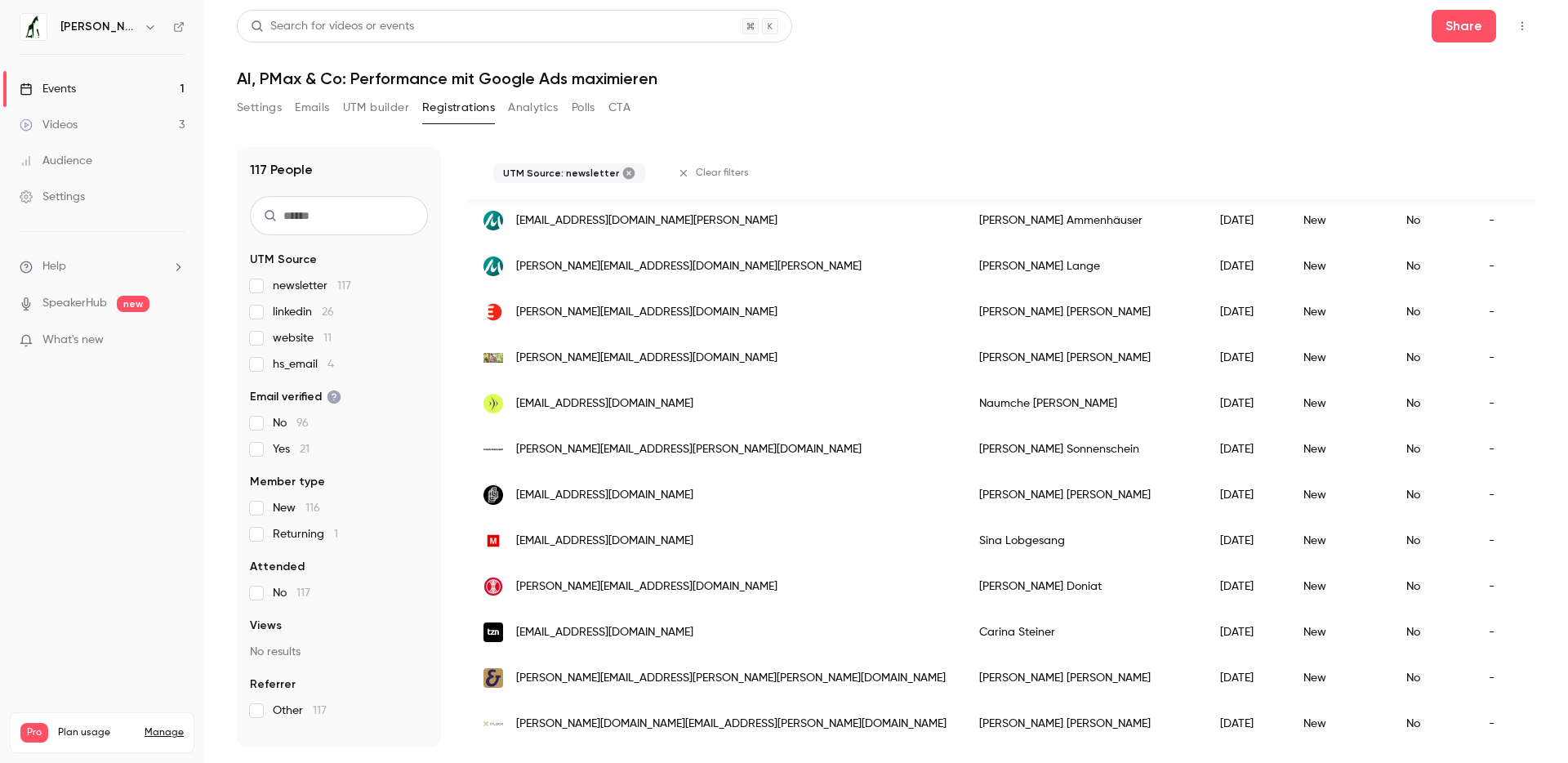
click at [279, 361] on span "hs_email 4" at bounding box center [304, 365] width 62 height 16
click at [306, 280] on span "newsletter 117" at bounding box center [312, 286] width 79 height 16
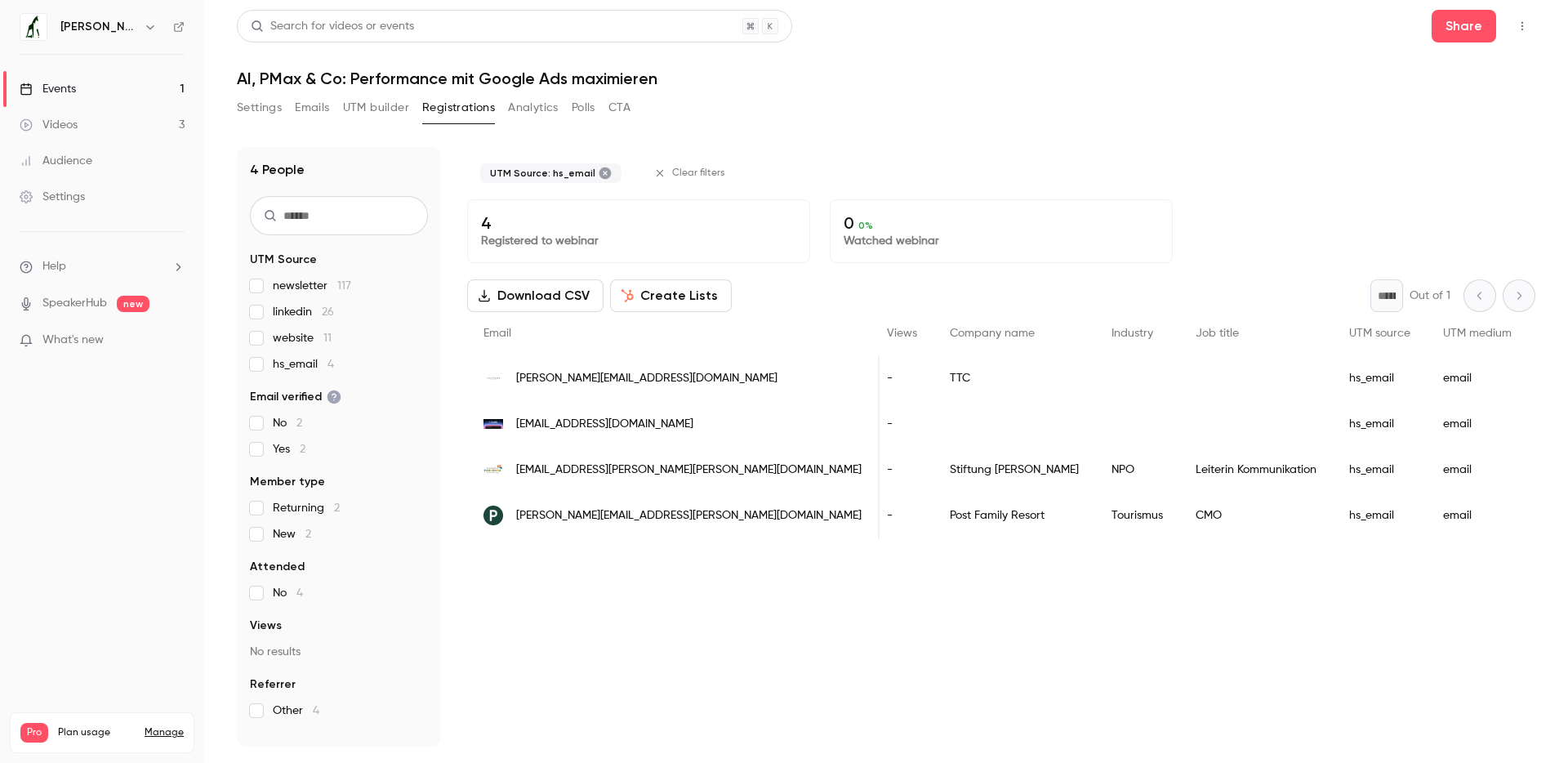
scroll to position [0, 628]
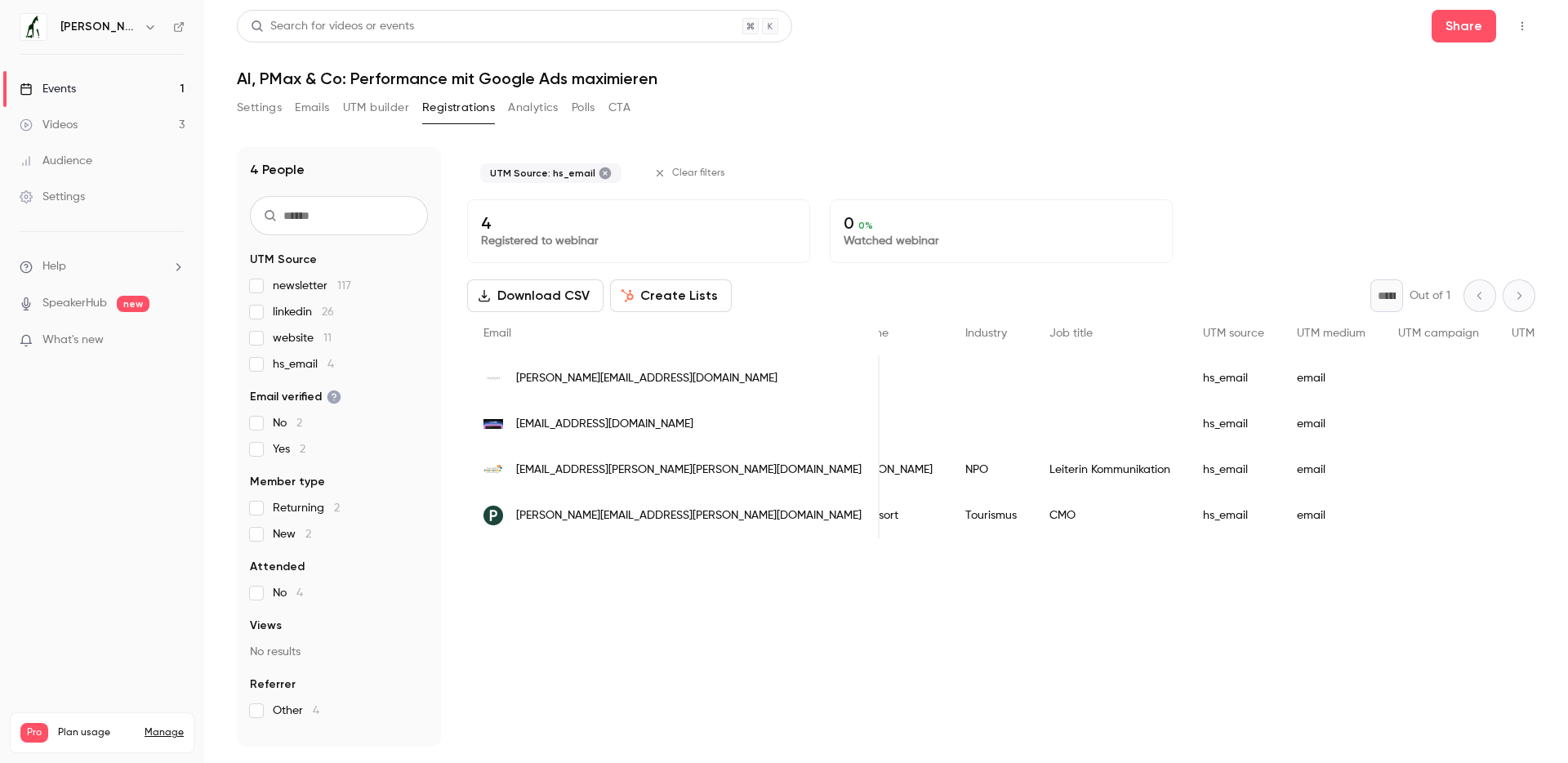
click at [268, 364] on label "hs_email 4" at bounding box center [338, 365] width 178 height 16
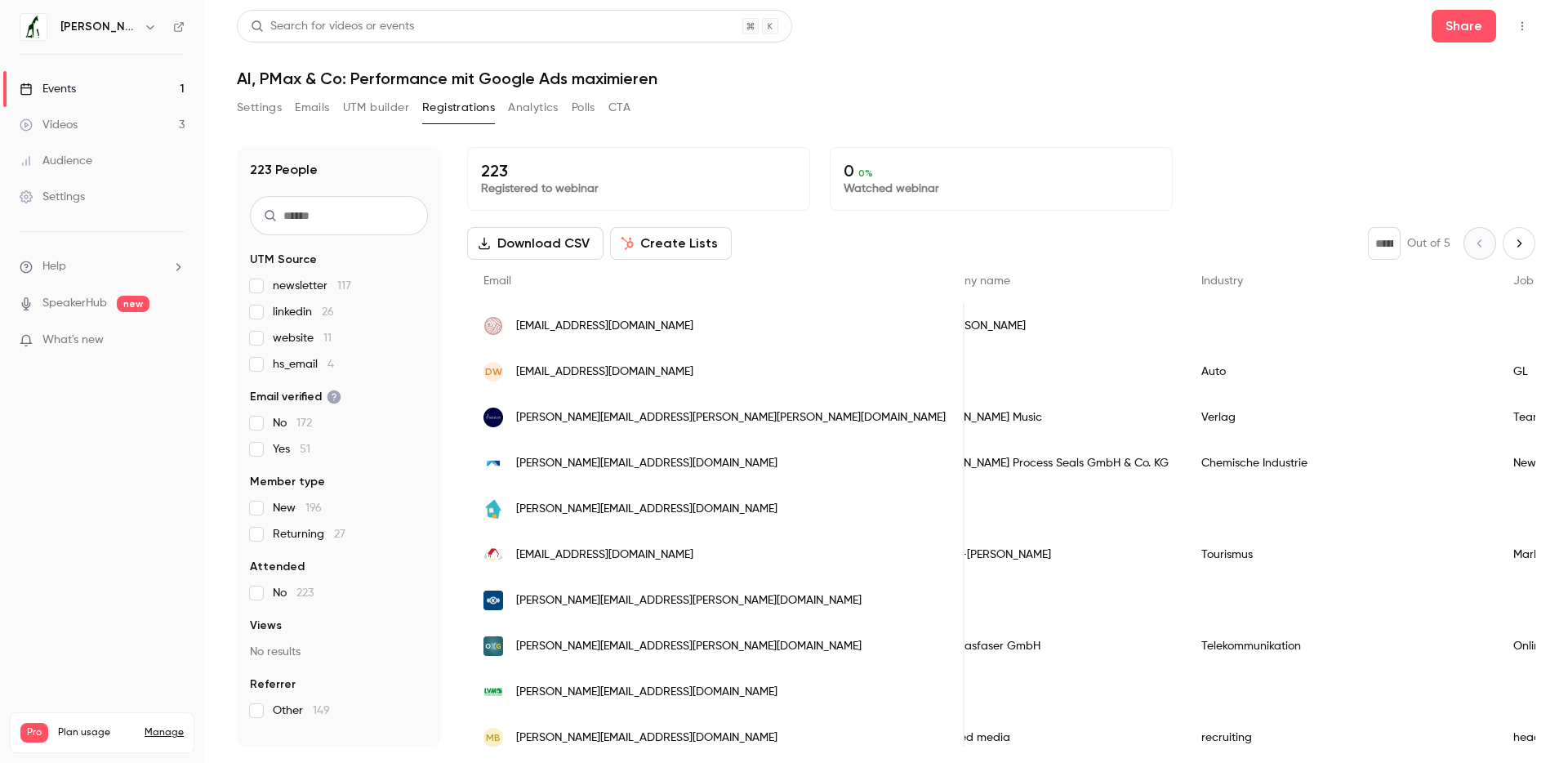
click at [288, 294] on div "newsletter 117 linkedin 26 website 11 hs_email 4" at bounding box center [338, 325] width 178 height 95
click at [290, 287] on span "newsletter 117" at bounding box center [312, 286] width 79 height 16
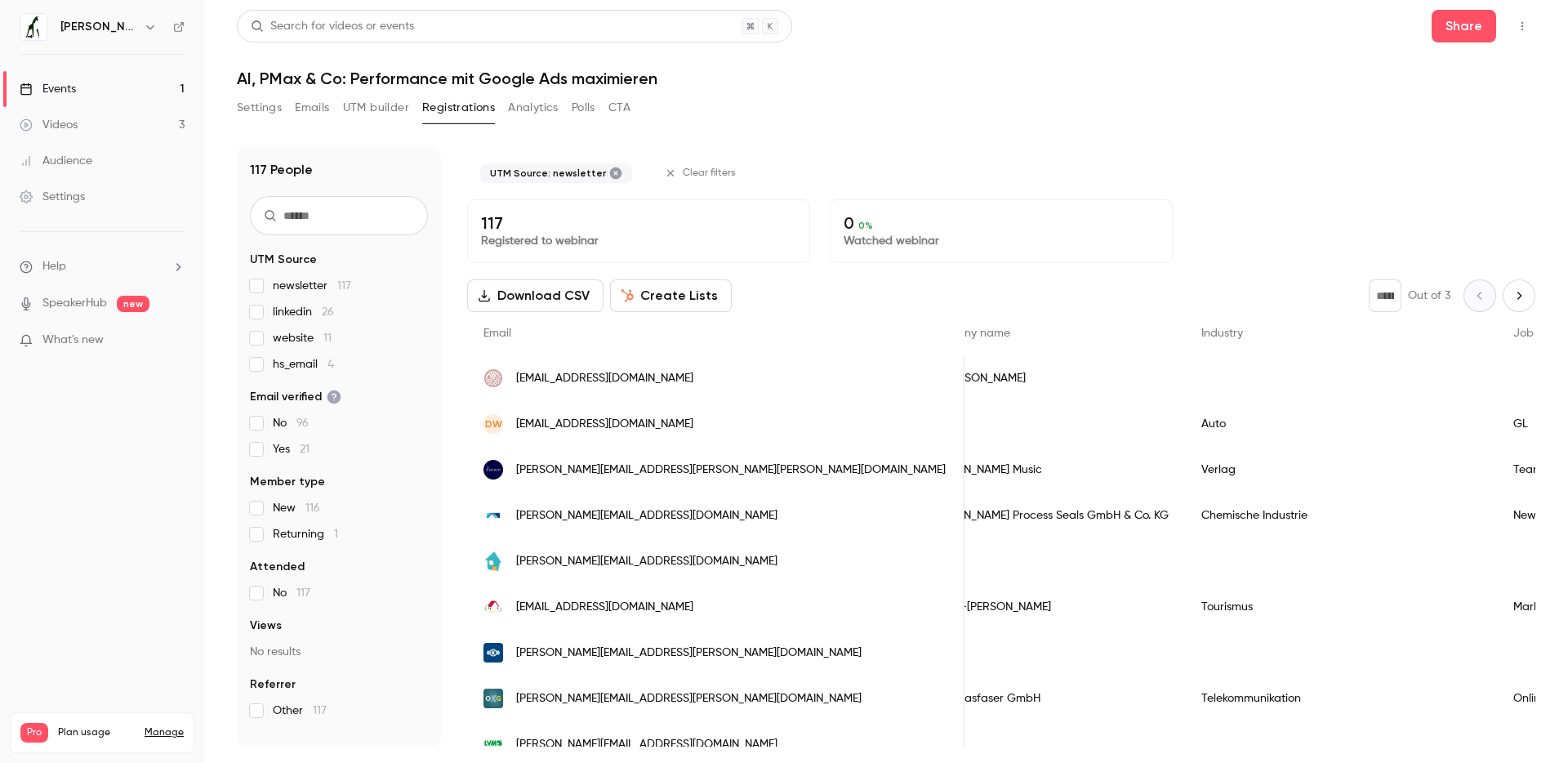
click at [290, 287] on span "newsletter 117" at bounding box center [312, 286] width 79 height 16
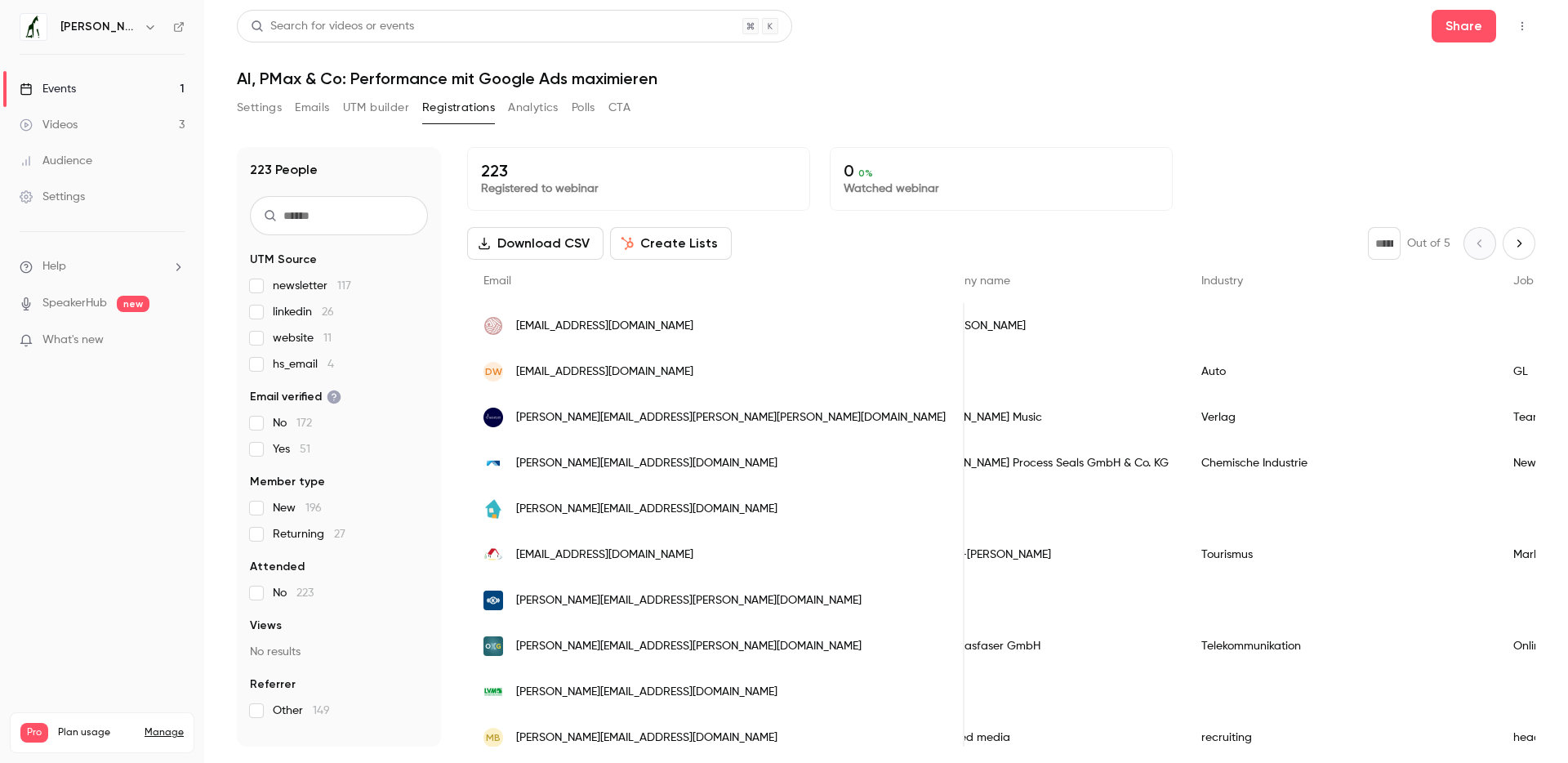
click at [103, 308] on link "SpeakerHub" at bounding box center [75, 303] width 65 height 17
